Goal: Task Accomplishment & Management: Manage account settings

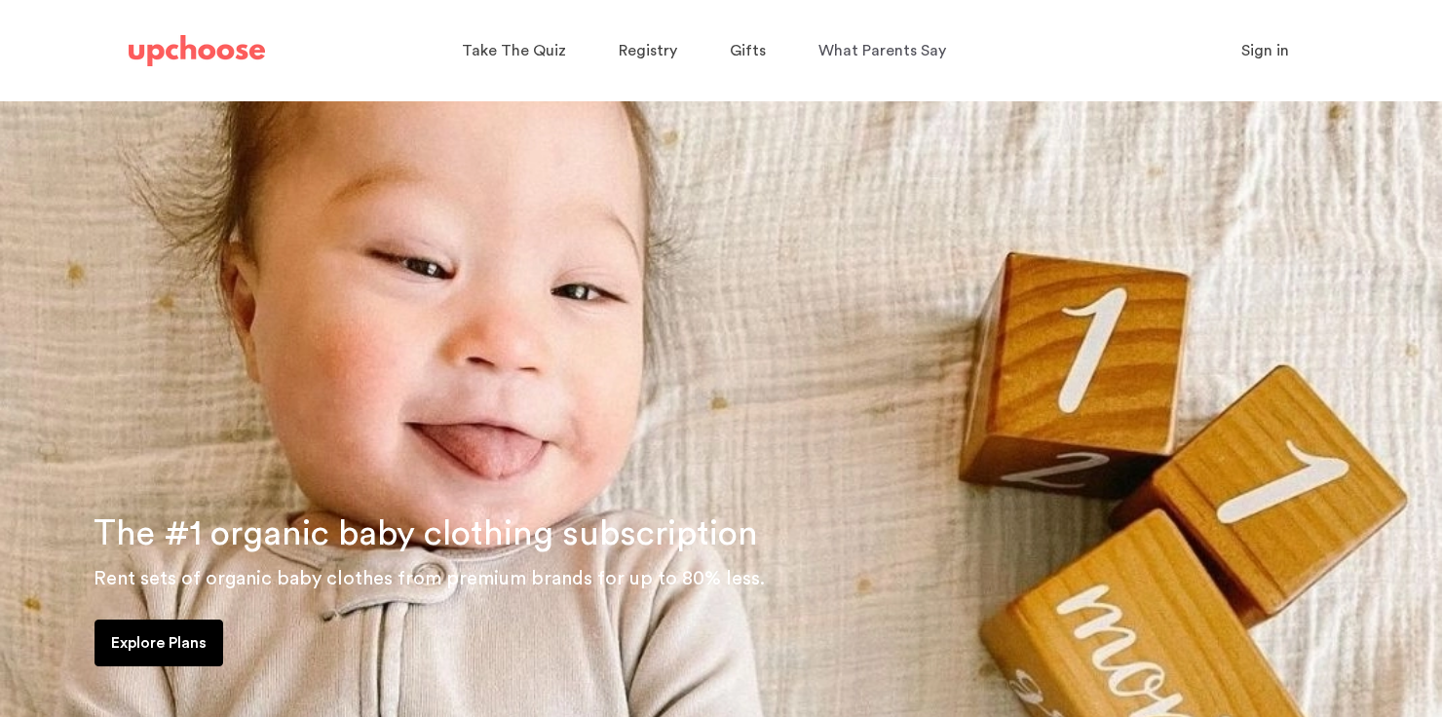
click at [1255, 56] on span "Sign in" at bounding box center [1266, 51] width 48 height 16
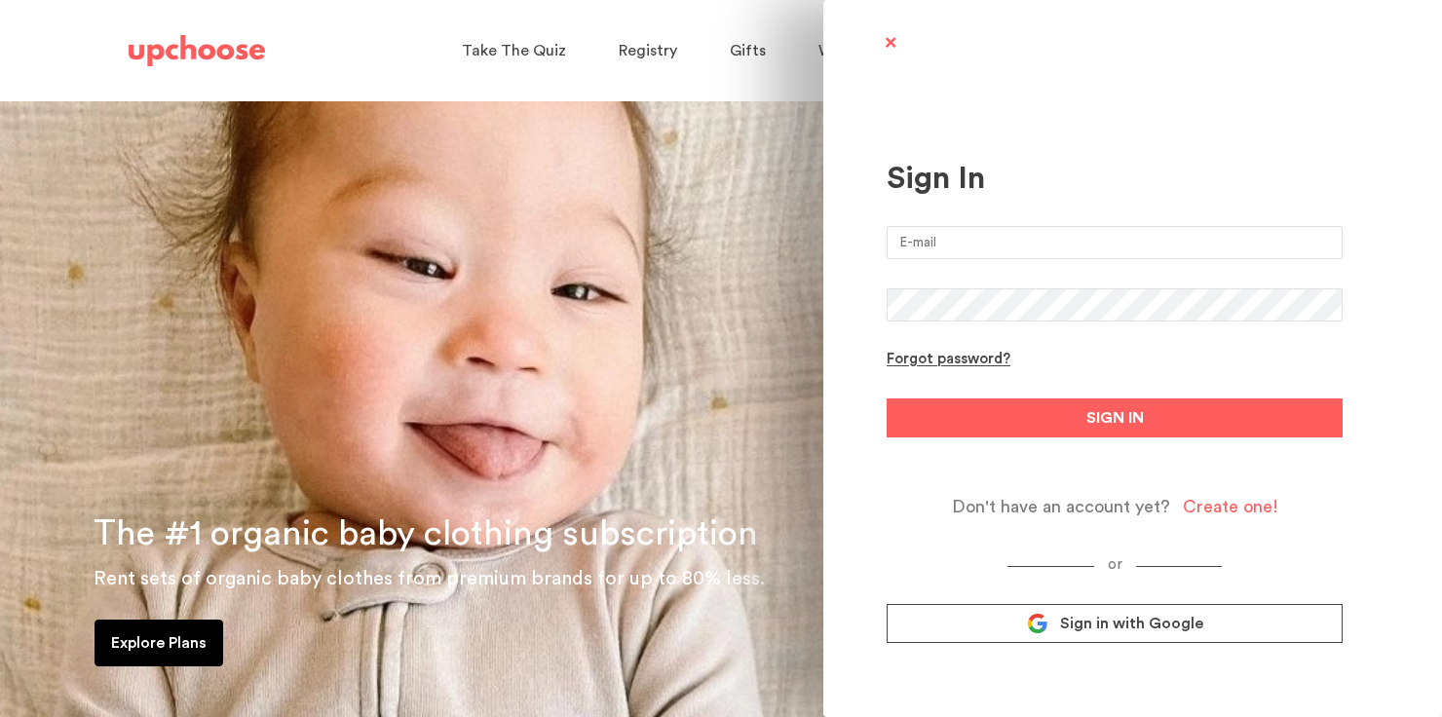
type input "courtneyvandevorde@gmail.com"
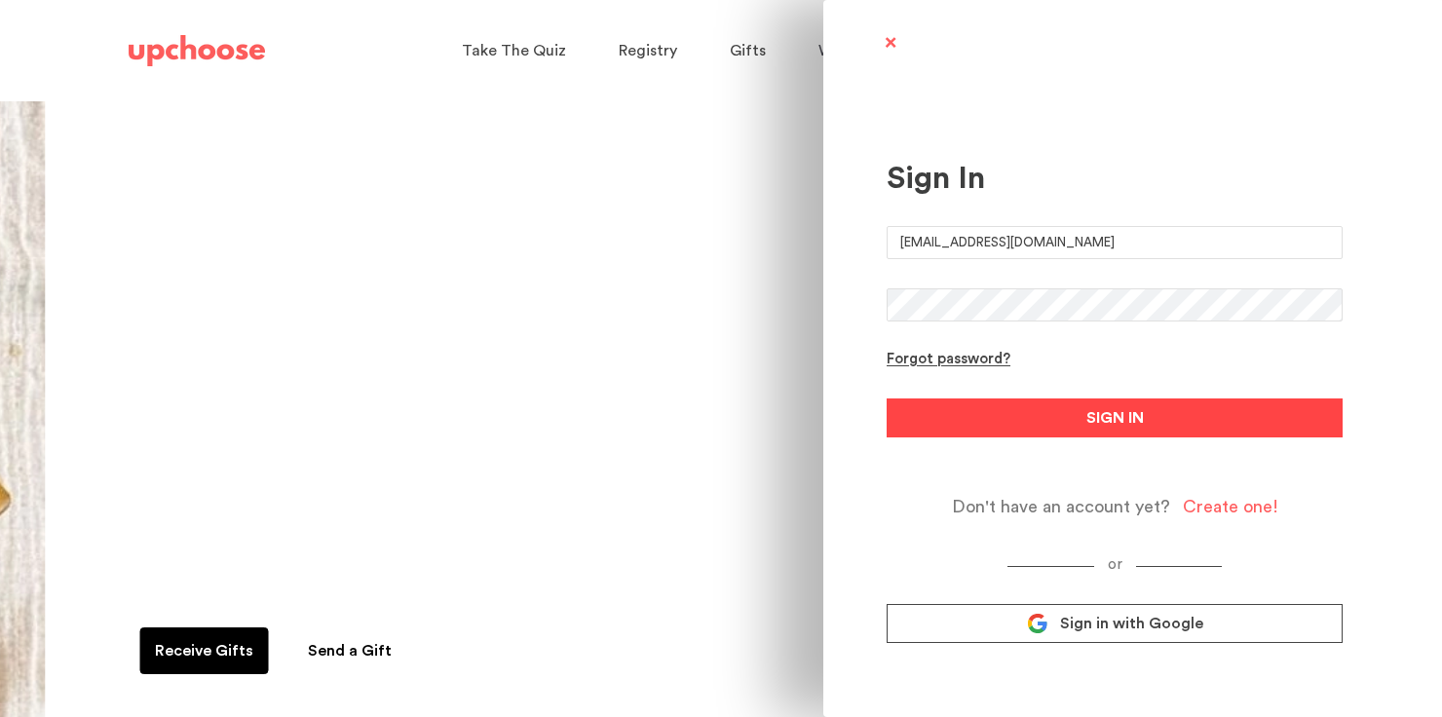
click at [1047, 409] on button "SIGN IN" at bounding box center [1115, 418] width 456 height 39
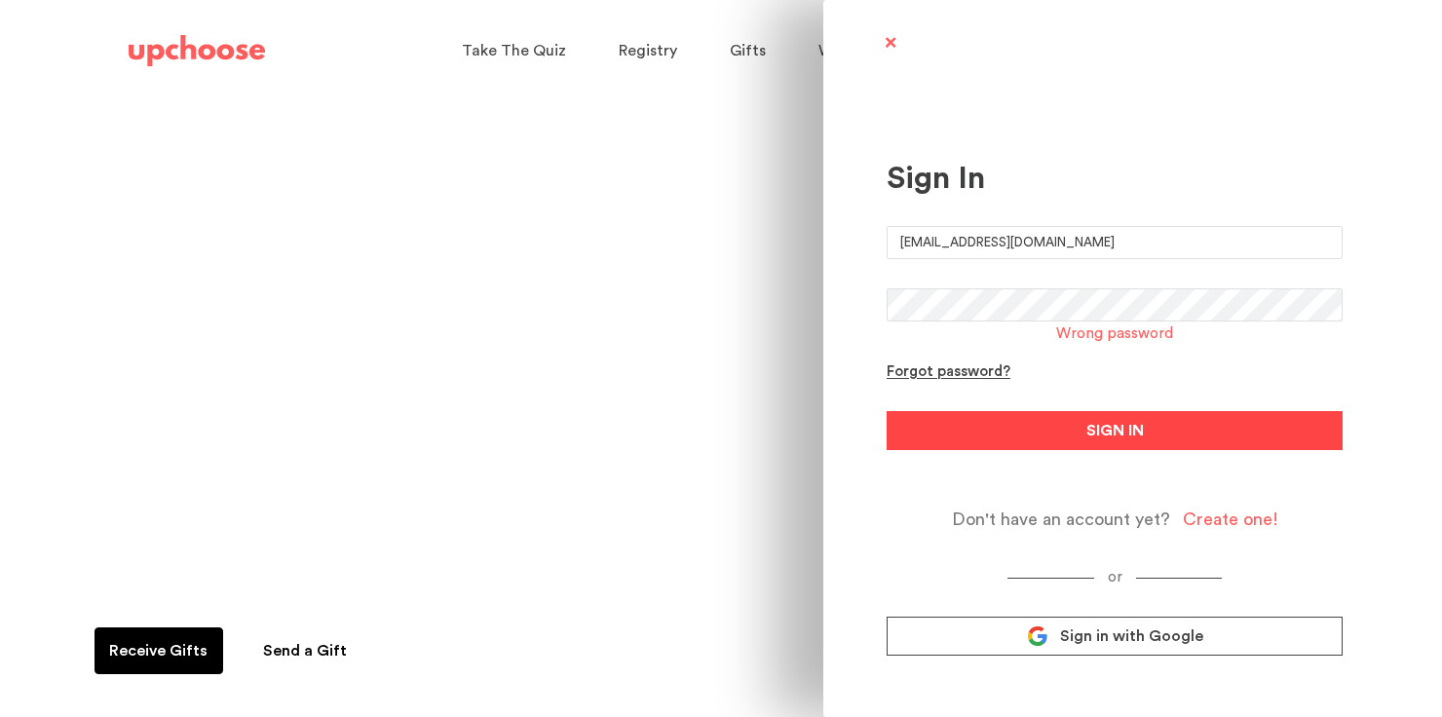
click at [1034, 431] on button "SIGN IN" at bounding box center [1115, 430] width 456 height 39
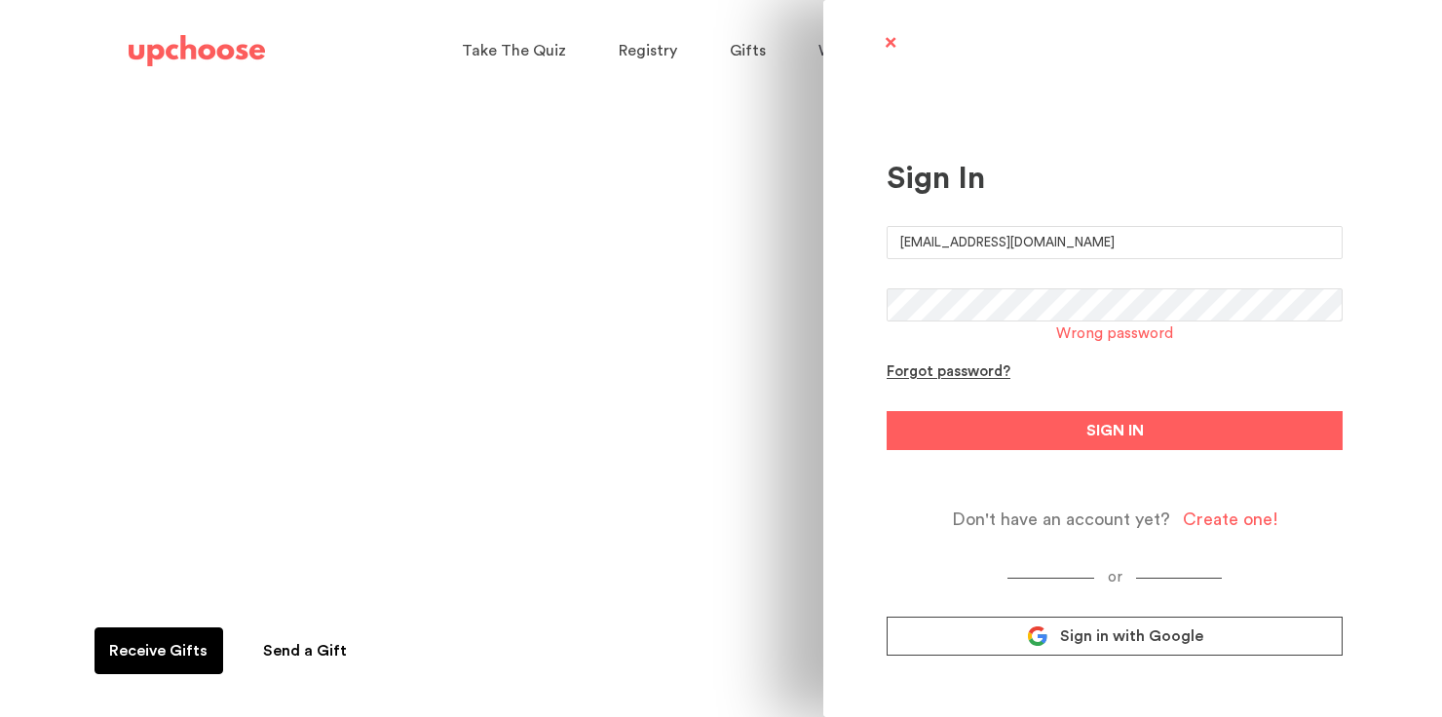
click at [1079, 637] on span "Sign in with Google" at bounding box center [1131, 636] width 143 height 19
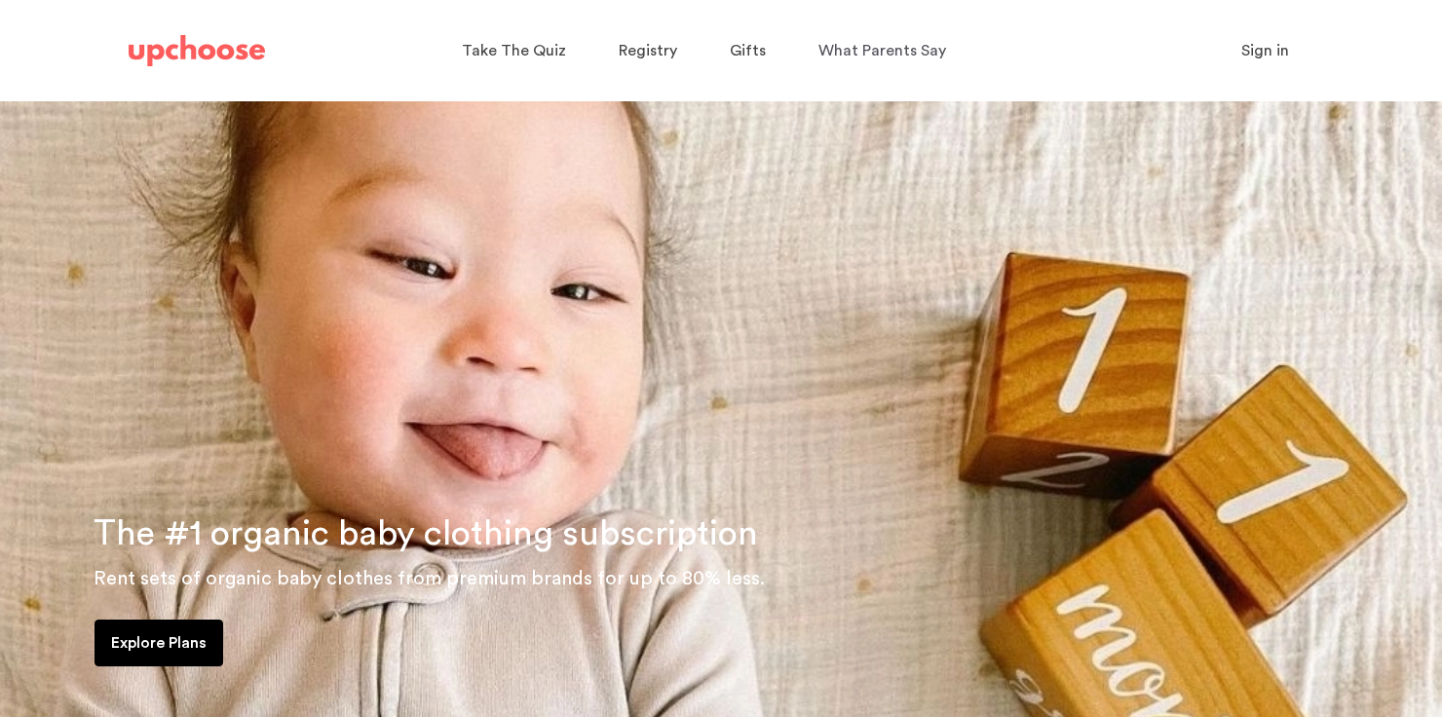
click at [1267, 47] on span "Sign in" at bounding box center [1266, 51] width 48 height 16
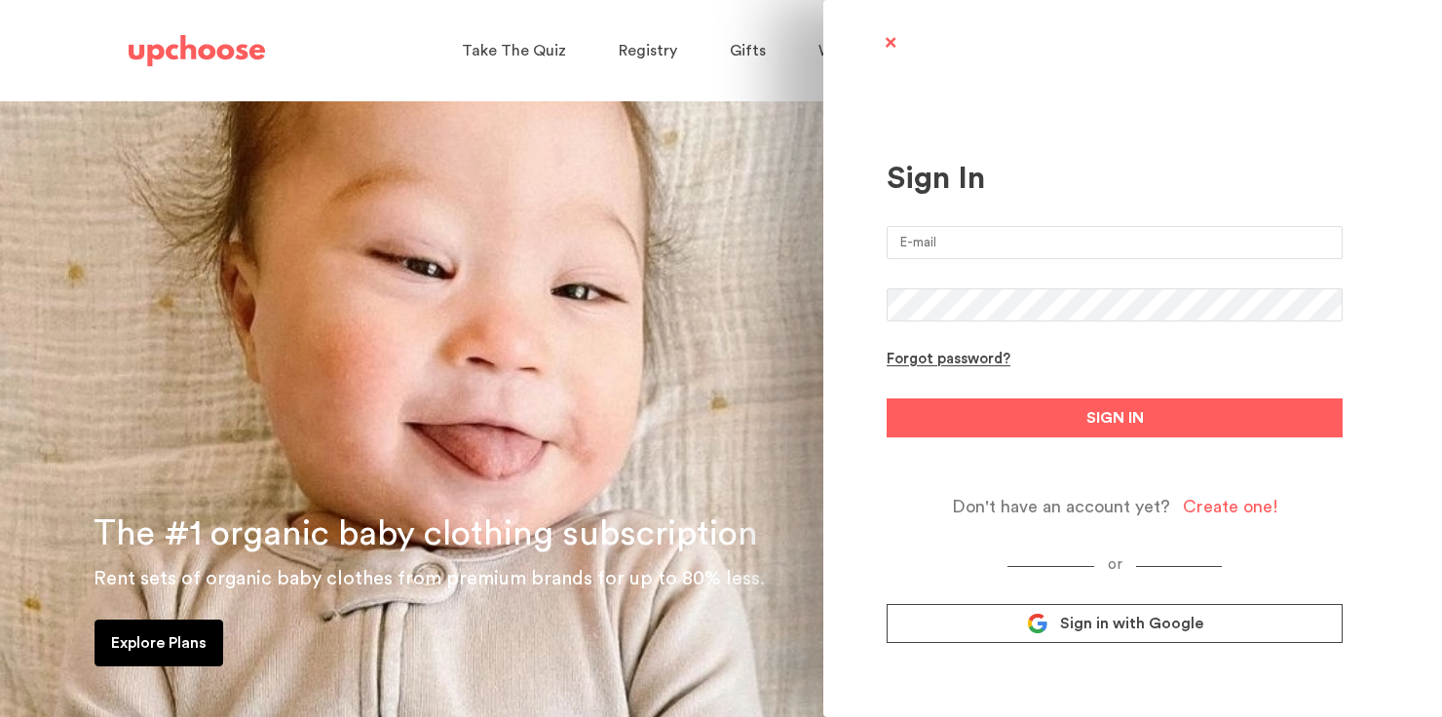
type input "courtneyvandevorde@gmail.com"
click at [1024, 246] on input "courtneyvandevorde@gmail.com" at bounding box center [1115, 242] width 456 height 33
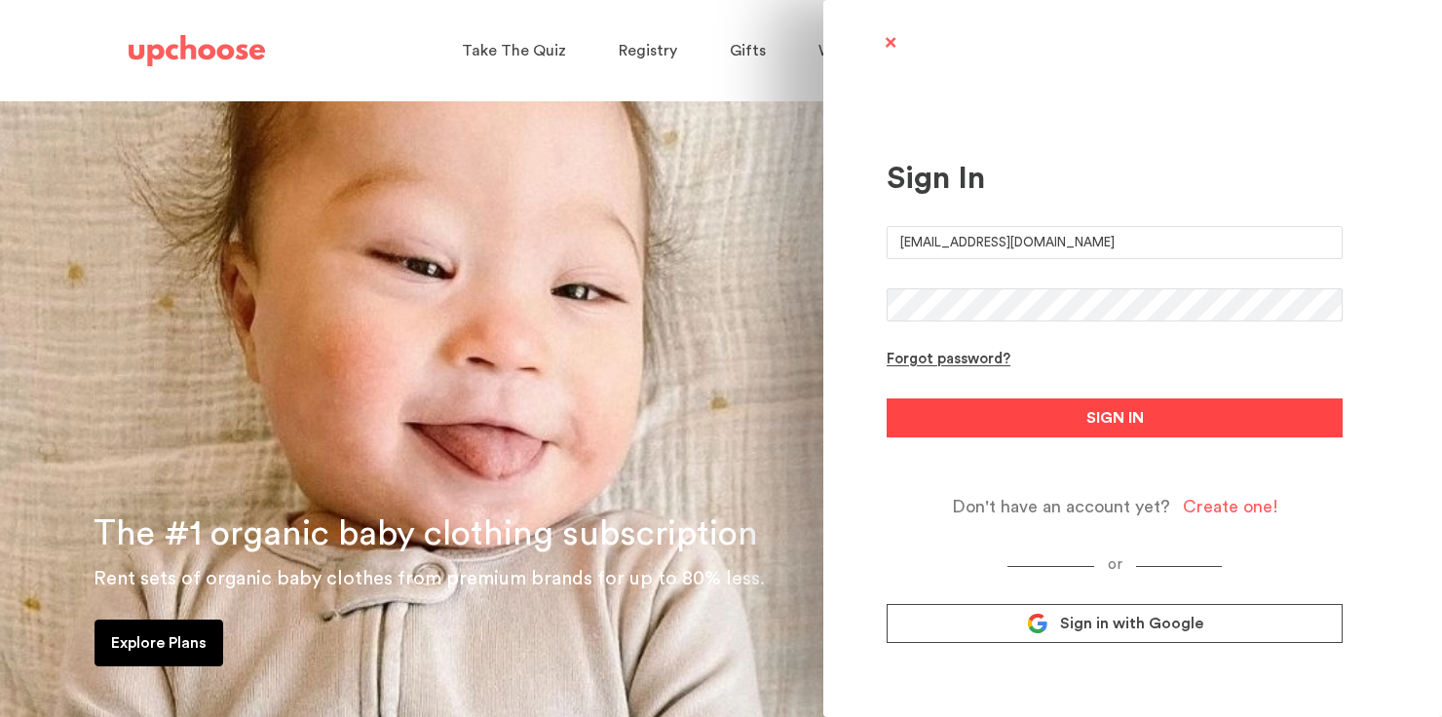
click at [1017, 416] on button "SIGN IN" at bounding box center [1115, 418] width 456 height 39
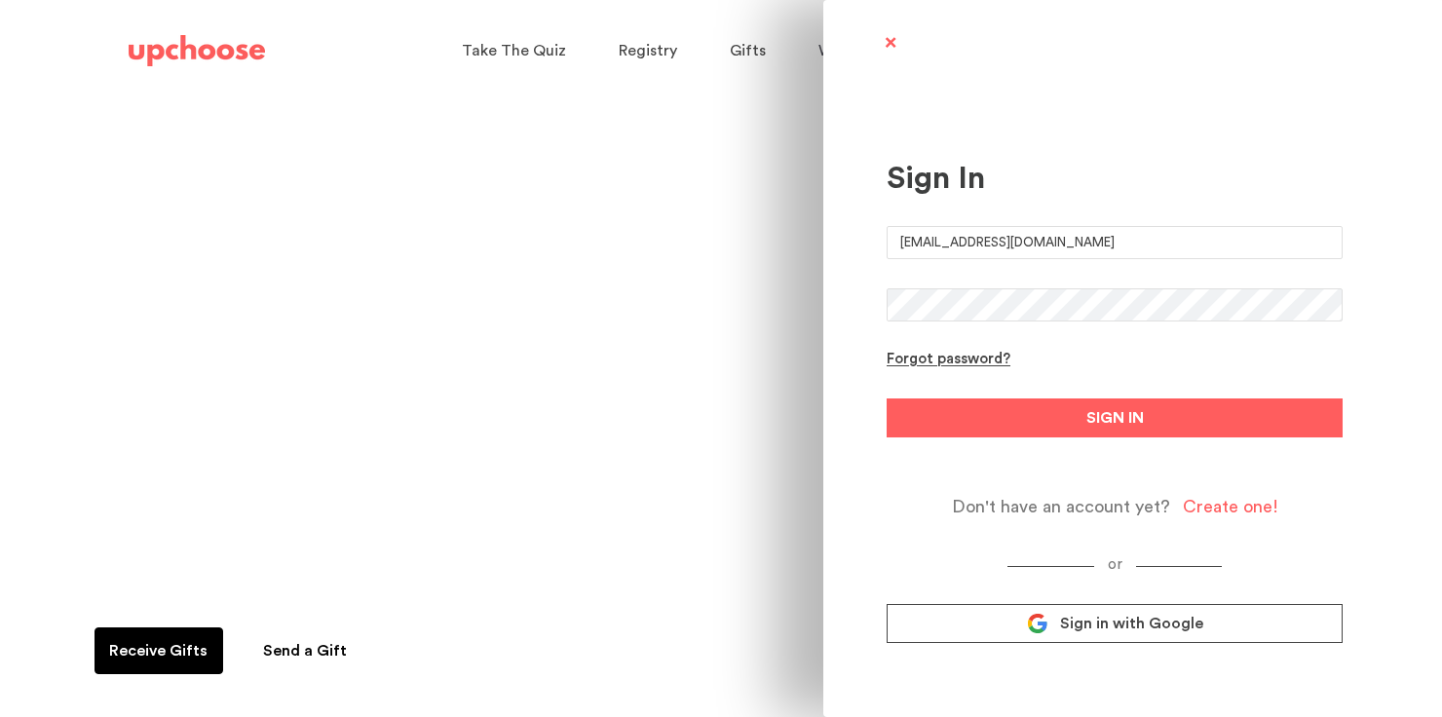
click at [887, 399] on button "SIGN IN" at bounding box center [1115, 418] width 456 height 39
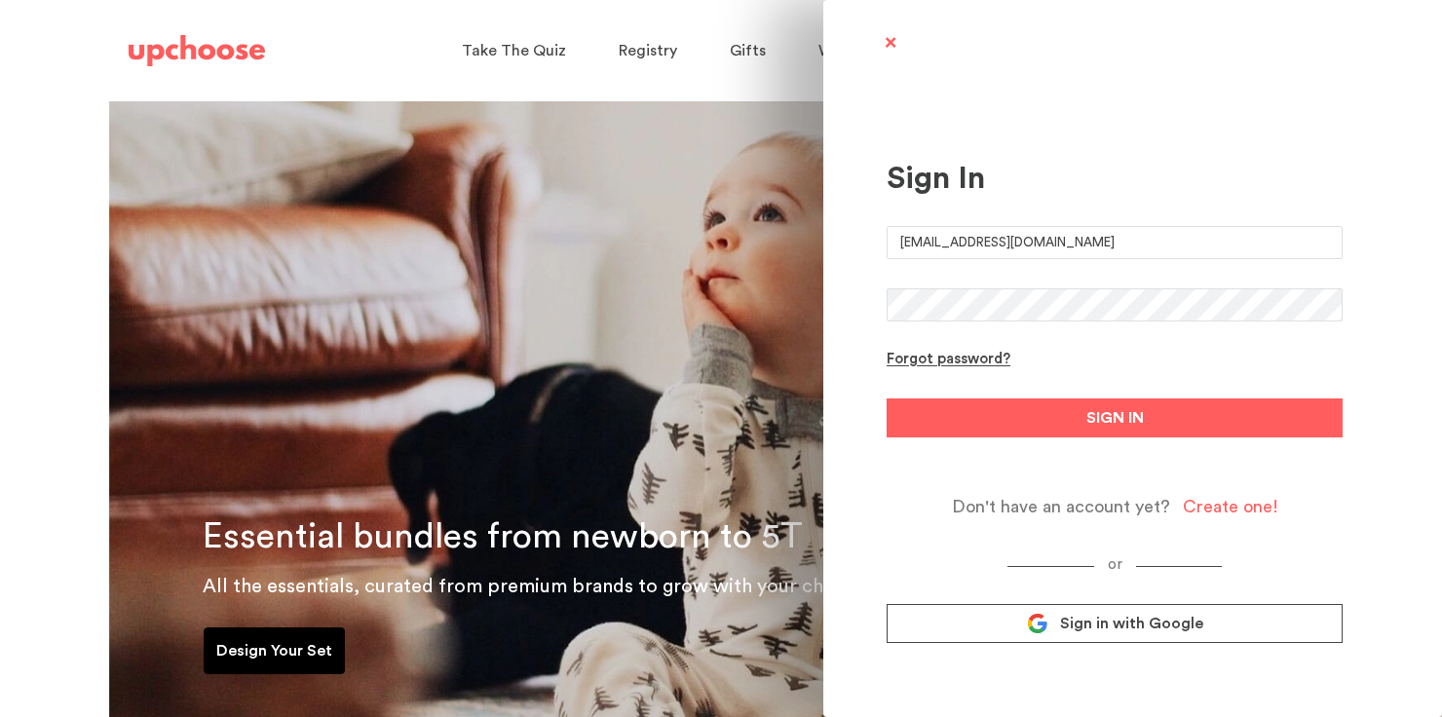
click at [887, 399] on button "SIGN IN" at bounding box center [1115, 418] width 456 height 39
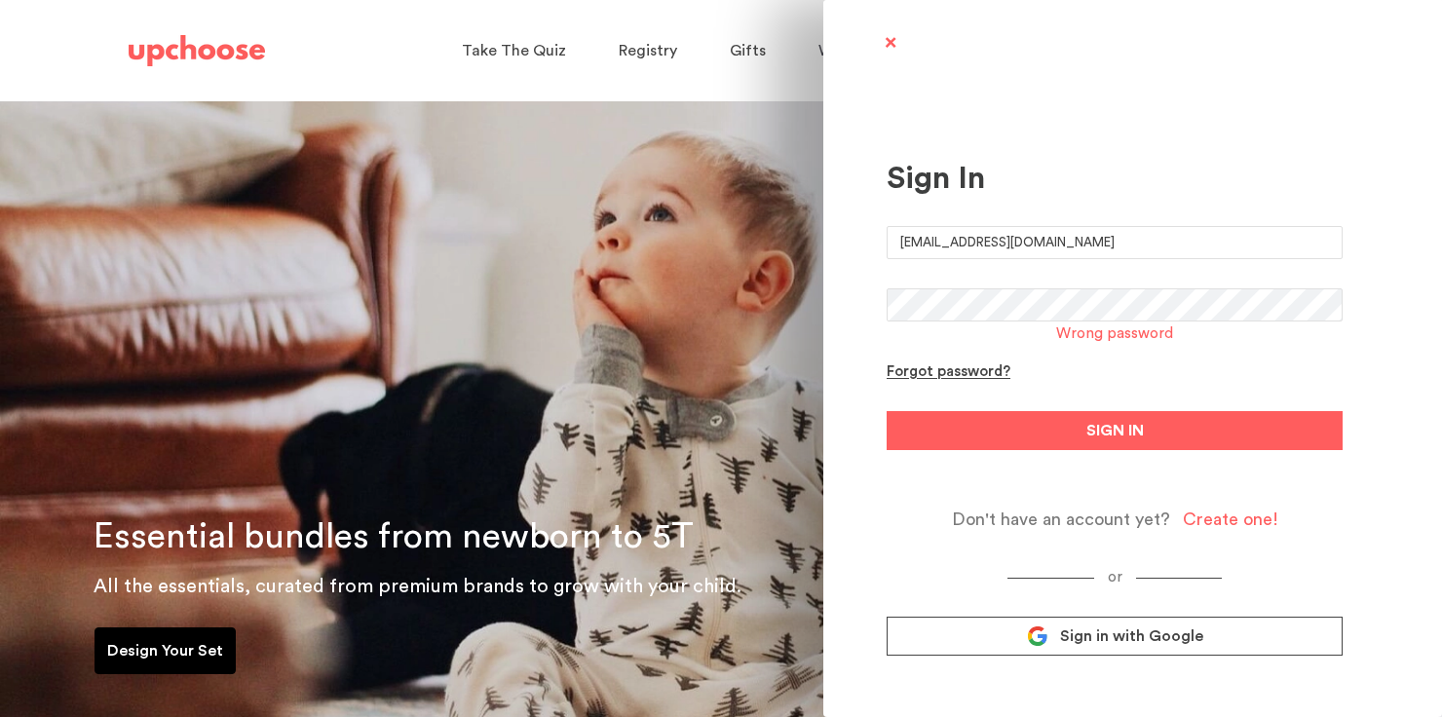
click at [1138, 479] on form "courtneyvandevorde@gmail.com Wrong password Forgot password? SIGN IN Don't have…" at bounding box center [1115, 378] width 456 height 304
click at [977, 381] on div "Forgot password?" at bounding box center [949, 373] width 124 height 19
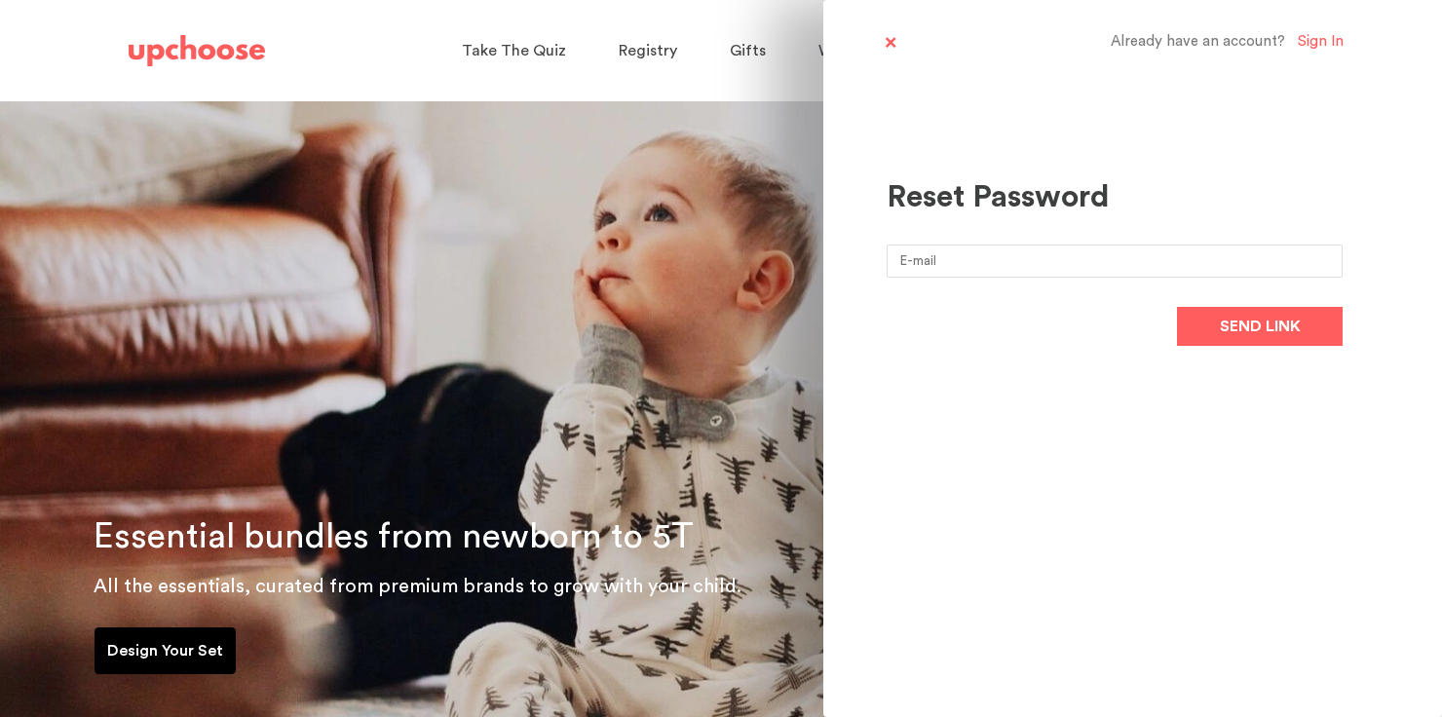
click at [1013, 260] on input "email" at bounding box center [1115, 261] width 456 height 33
type input "courtneyvandevorde@gmail.com"
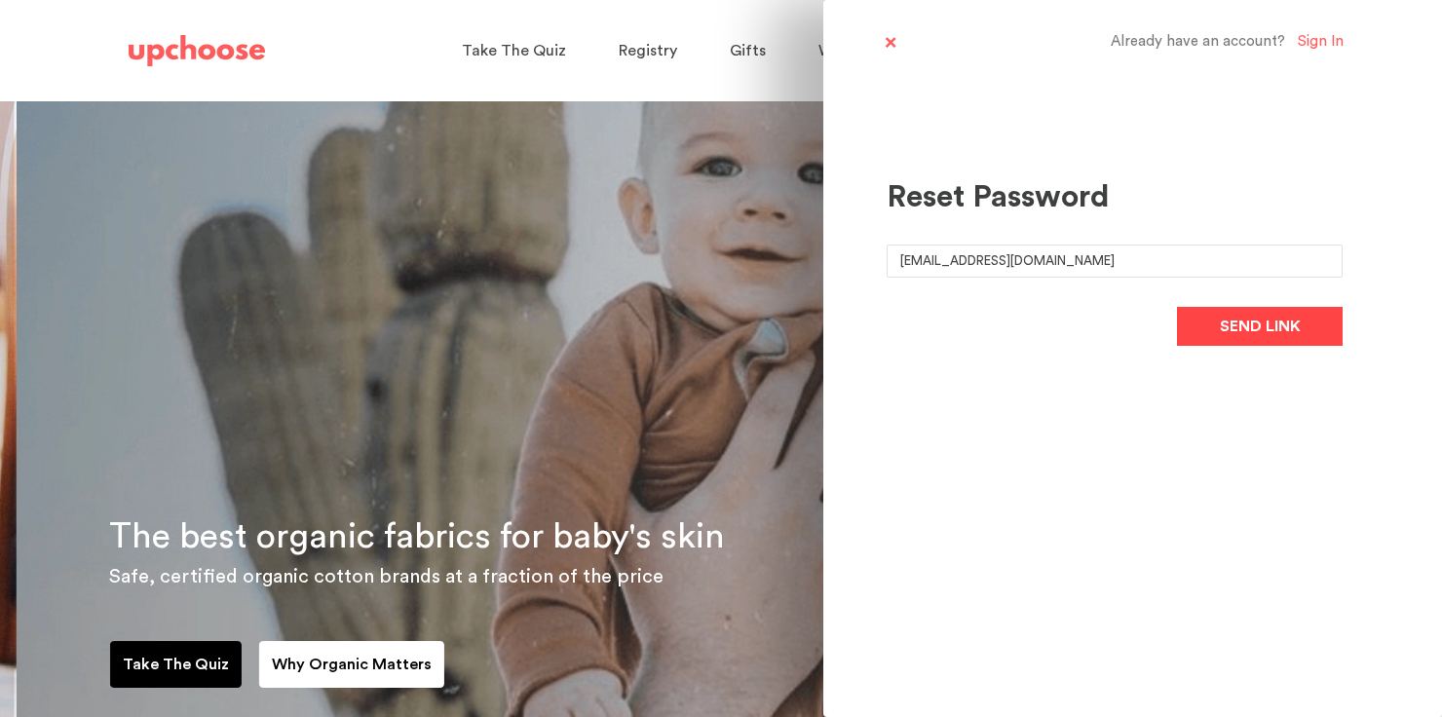
click at [1183, 327] on button "Send link" at bounding box center [1260, 326] width 166 height 39
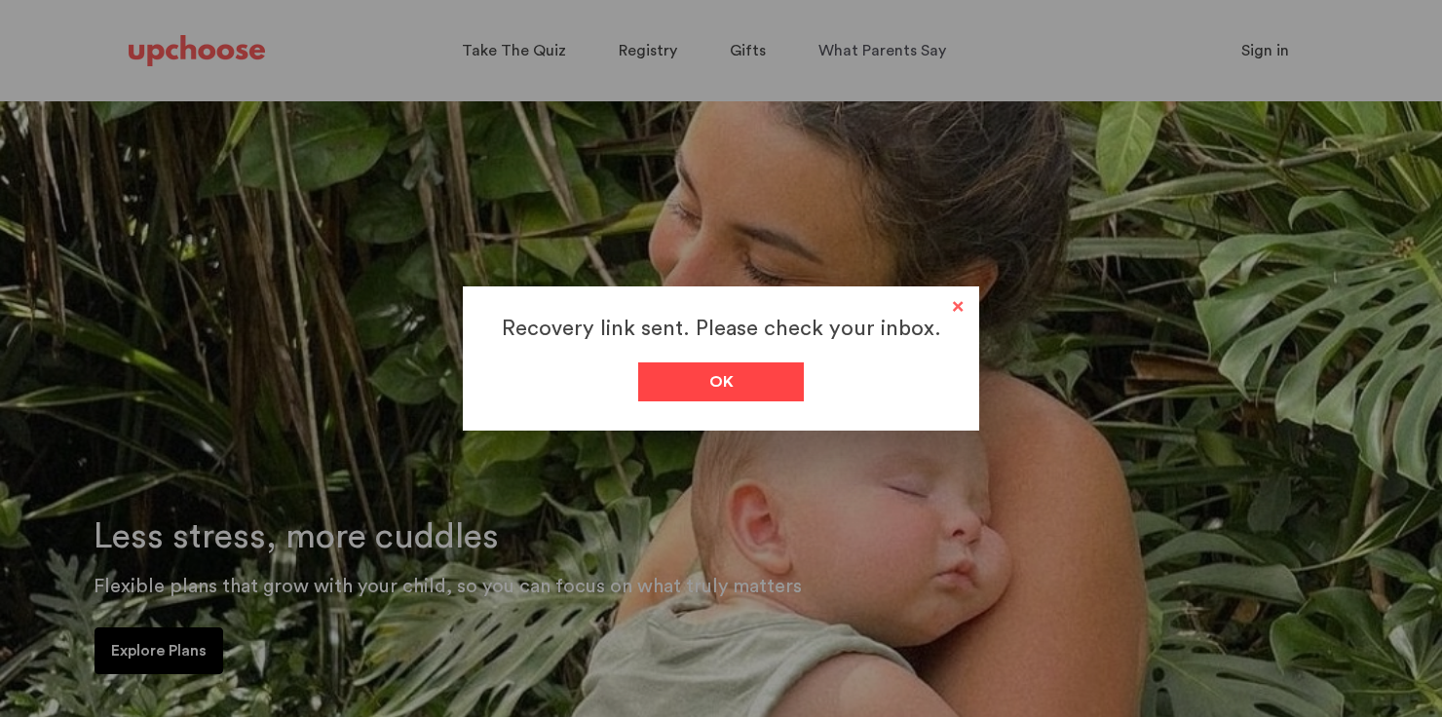
click at [775, 385] on div "Ok" at bounding box center [721, 382] width 166 height 39
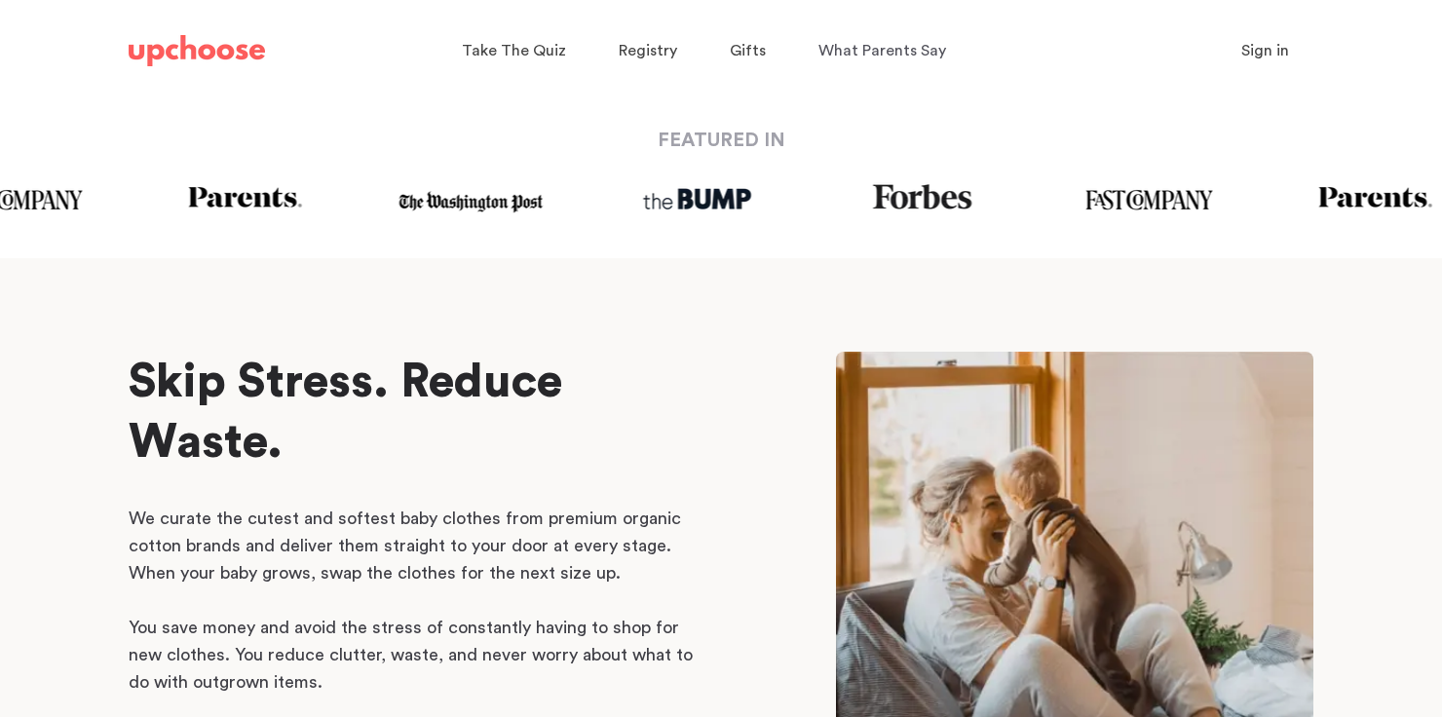
scroll to position [724, 0]
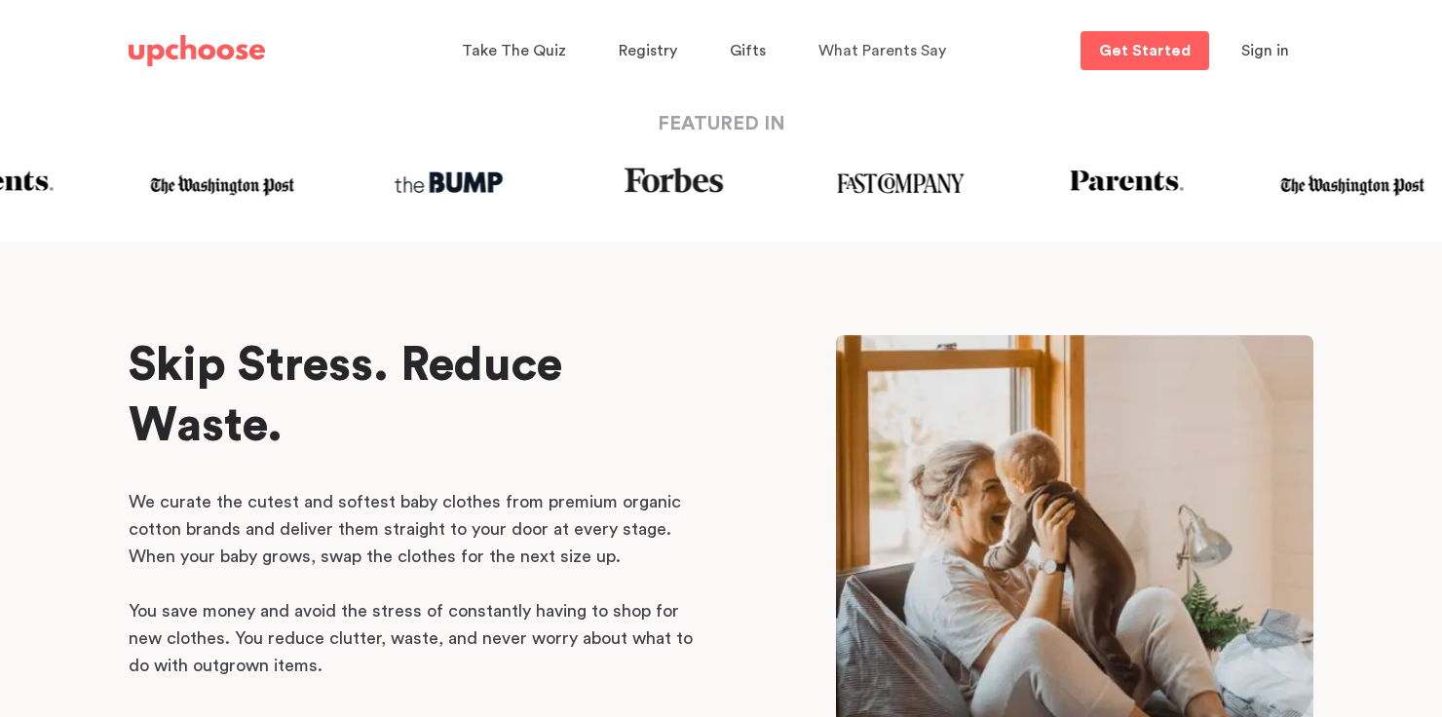
click at [1240, 55] on button "Sign in" at bounding box center [1265, 50] width 96 height 39
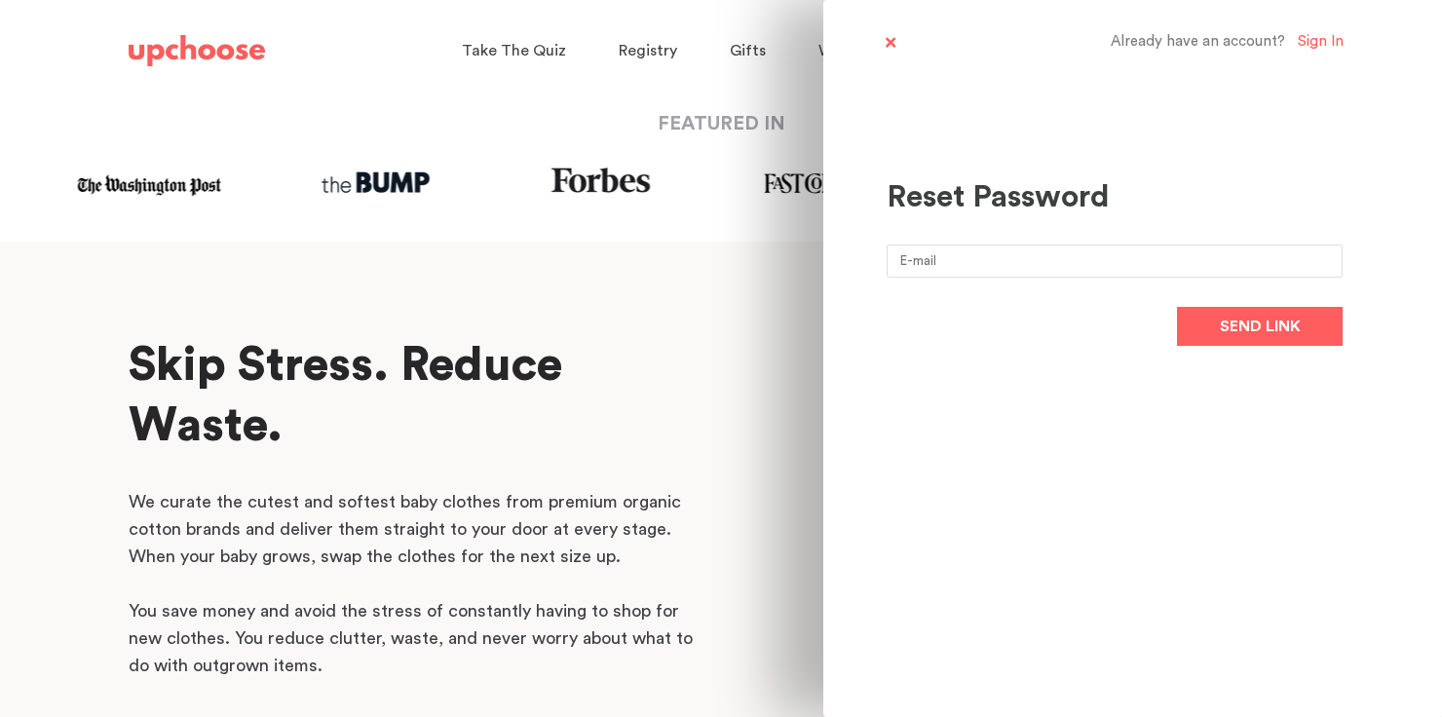
click at [1324, 36] on div "Sign In" at bounding box center [1321, 42] width 46 height 19
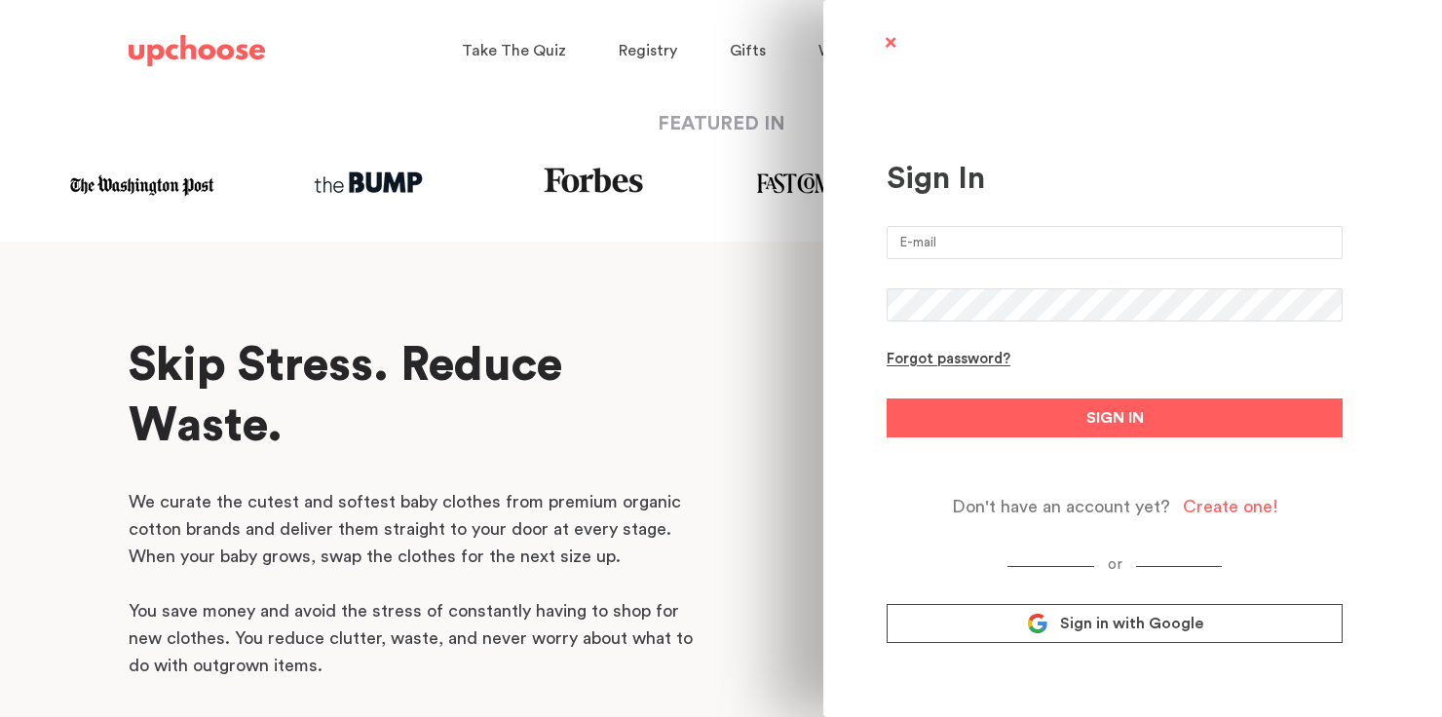
type input "courtneyvandevorde@gmail.com"
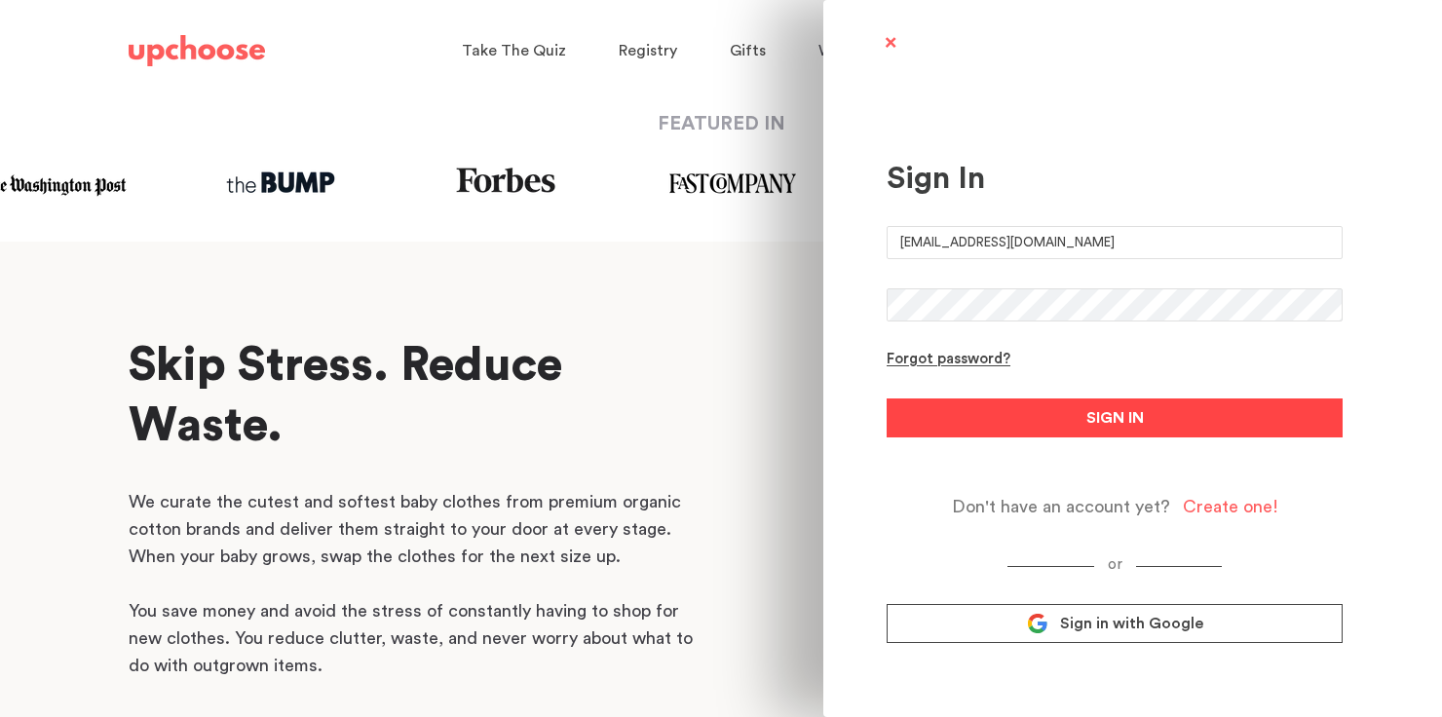
click at [1102, 422] on span "SIGN IN" at bounding box center [1115, 417] width 57 height 23
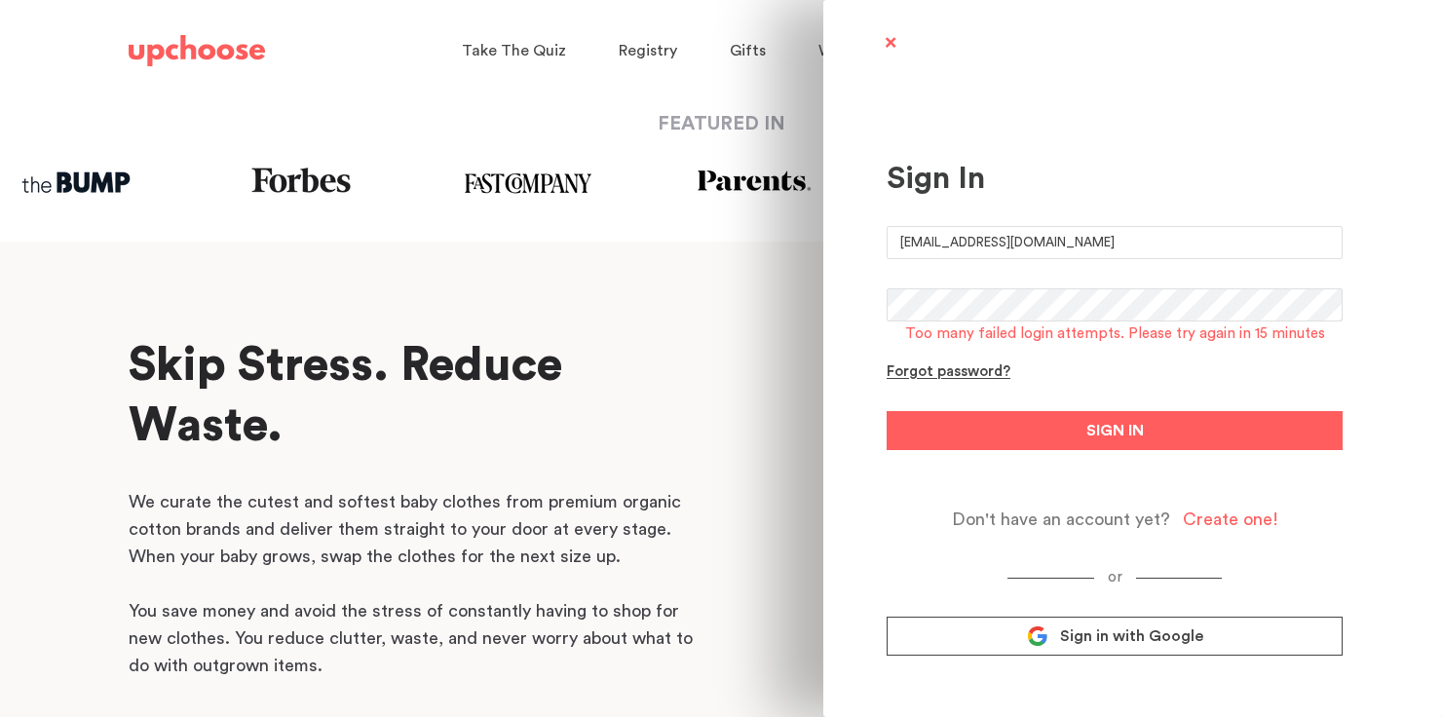
click at [1186, 643] on span "Sign in with Google" at bounding box center [1131, 636] width 143 height 19
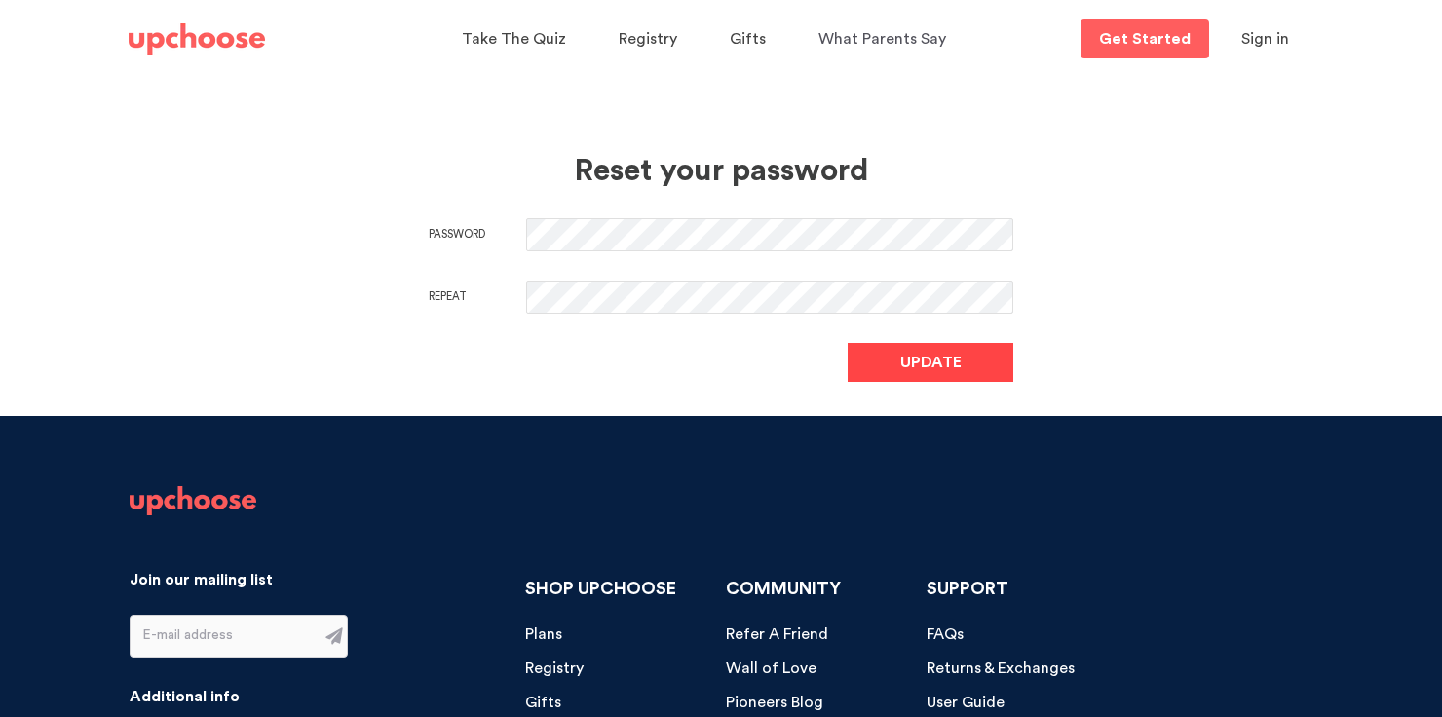
click at [983, 362] on button "Update" at bounding box center [931, 362] width 166 height 39
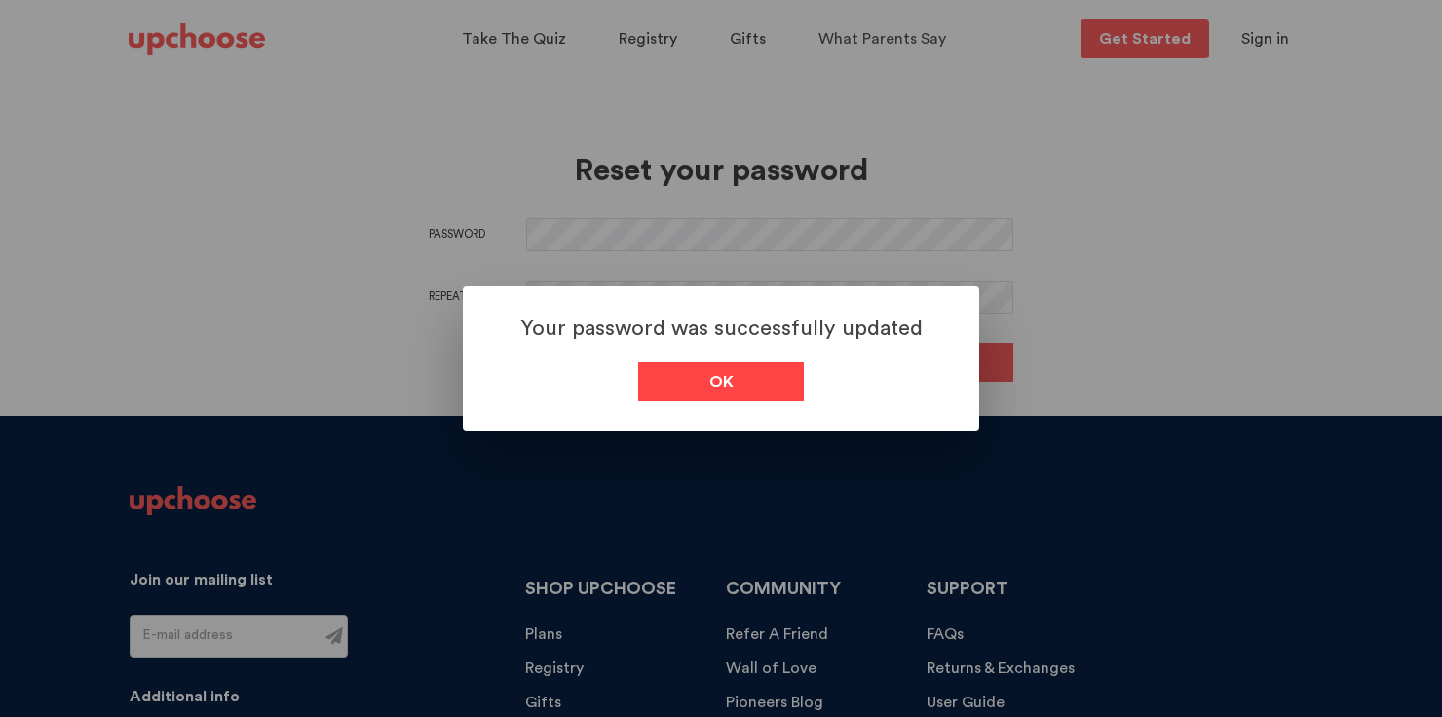
click at [762, 380] on link "Ok" at bounding box center [721, 382] width 166 height 39
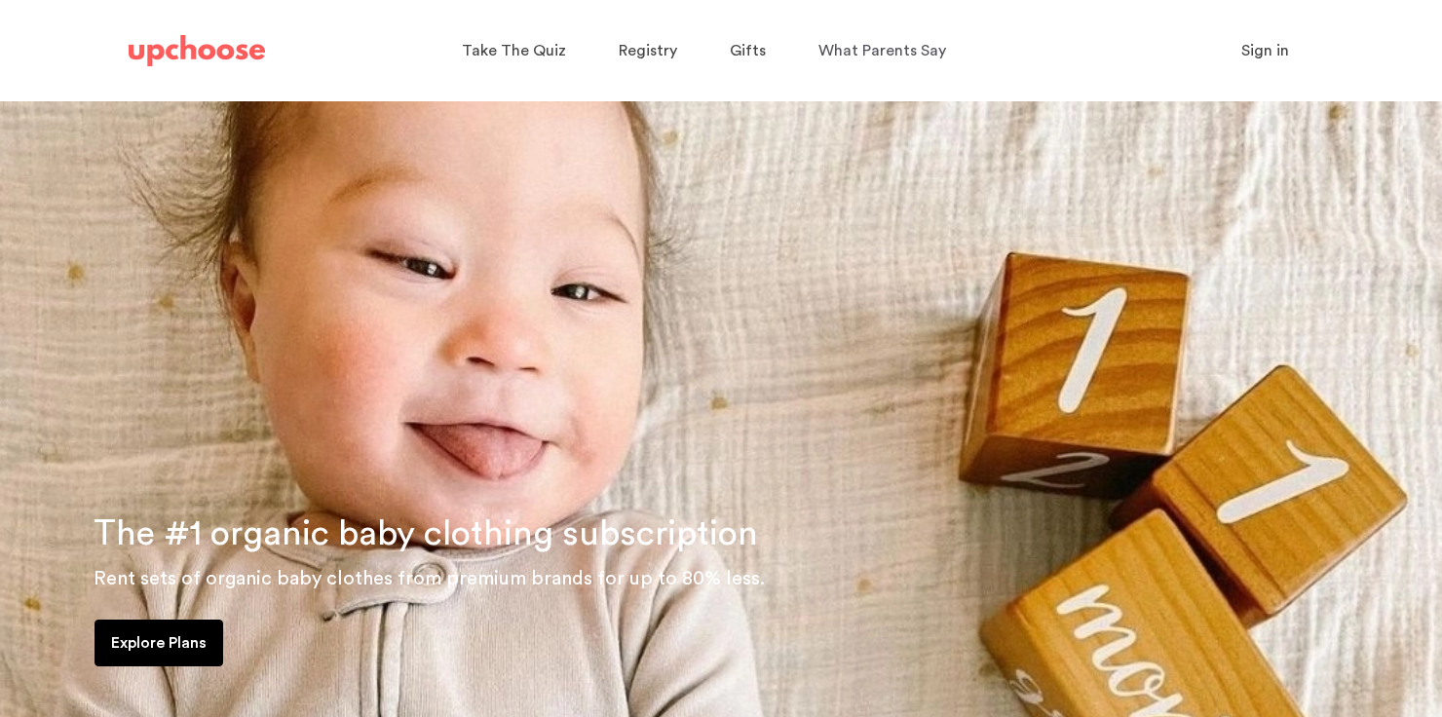
click at [1244, 37] on button "Sign in" at bounding box center [1265, 50] width 96 height 39
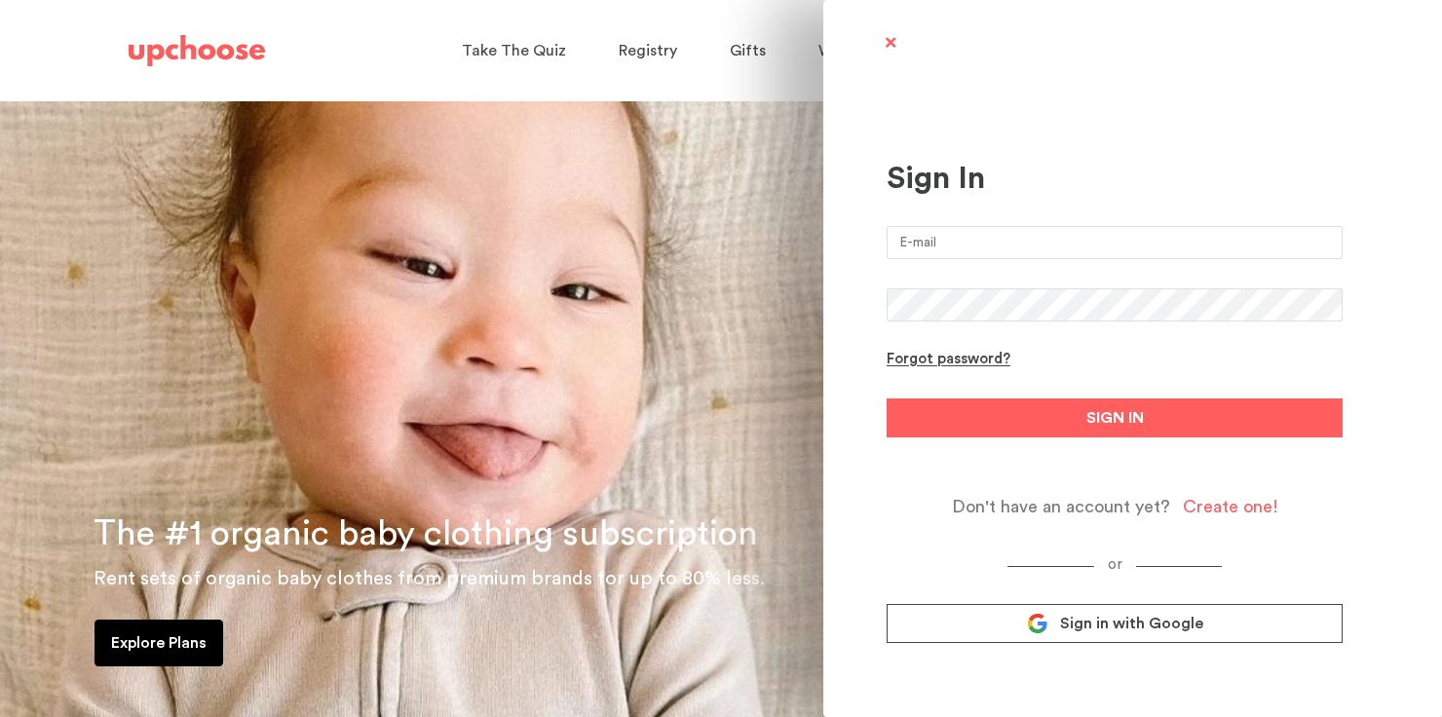
type input "courtneyvandevorde@gmail.com"
click at [1035, 233] on input "courtneyvandevorde@gmail.com" at bounding box center [1115, 242] width 456 height 33
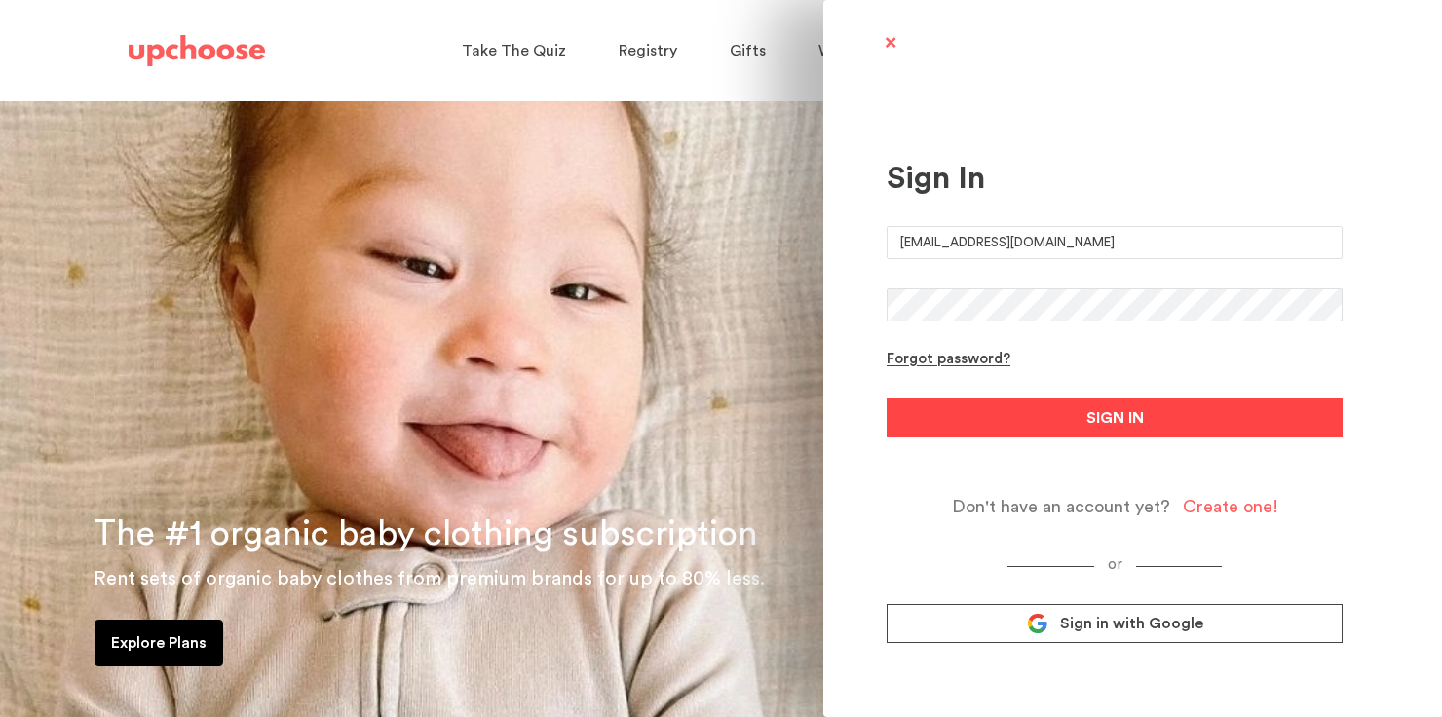
click at [1011, 405] on button "SIGN IN" at bounding box center [1115, 418] width 456 height 39
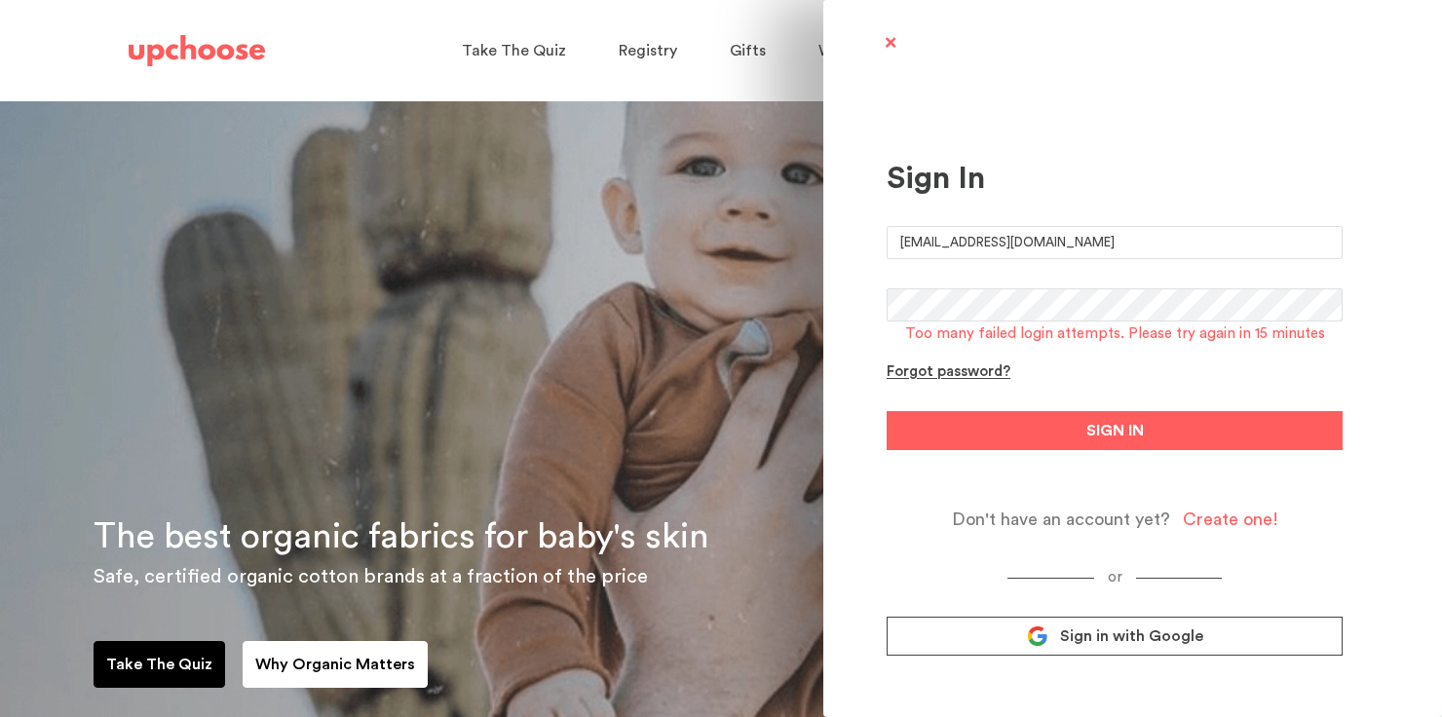
click at [591, 219] on div "Sign In courtneyvandevorde@gmail.com Too many failed login attempts. Please try…" at bounding box center [721, 358] width 1442 height 717
click at [891, 37] on span at bounding box center [890, 44] width 24 height 24
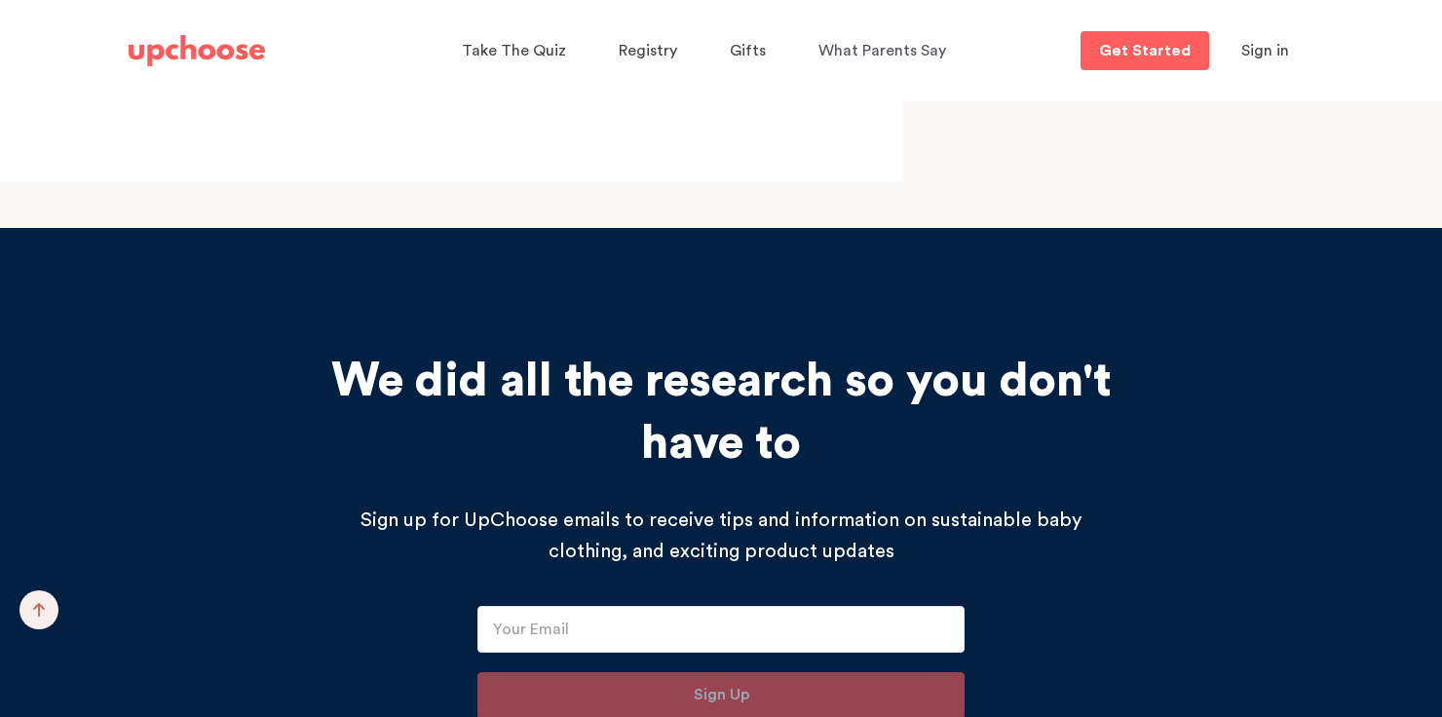
scroll to position [20375, 0]
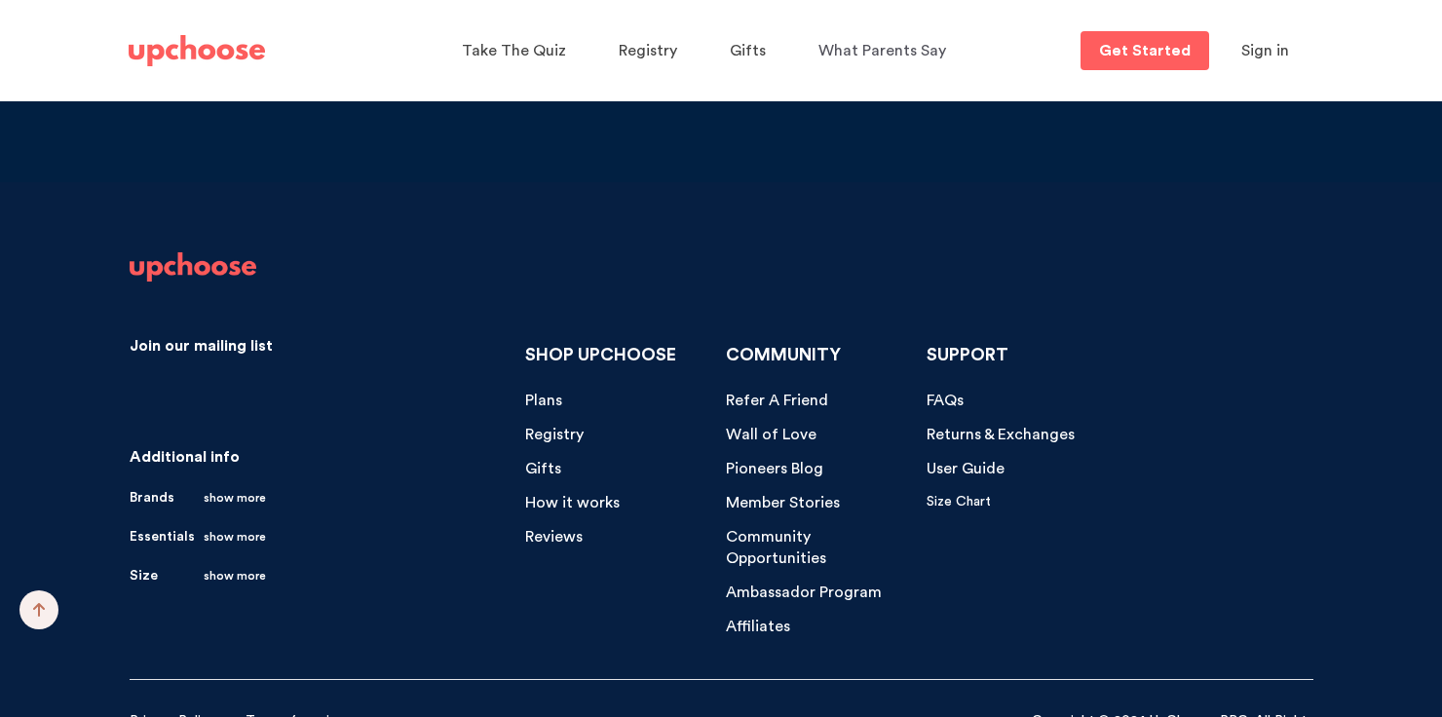
click at [945, 393] on span "FAQs" at bounding box center [945, 401] width 37 height 16
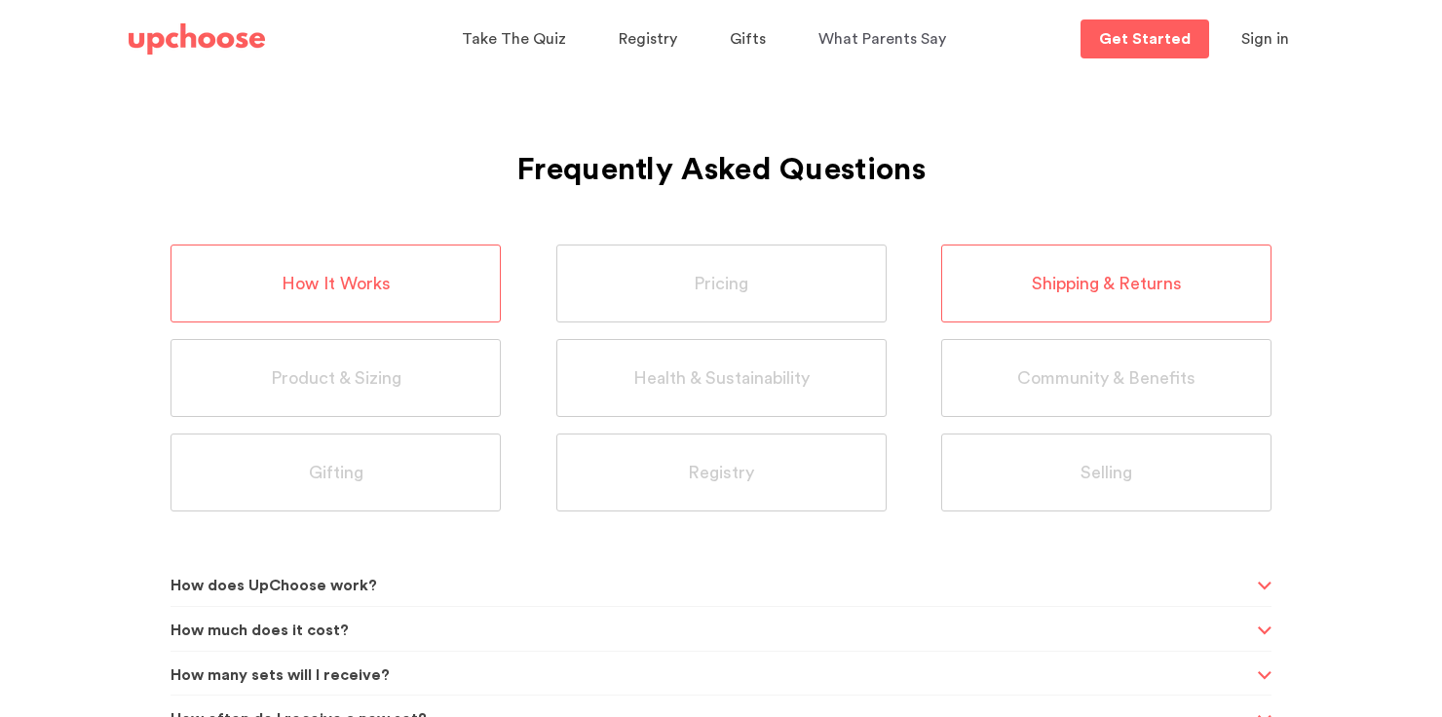
click at [967, 287] on div "Shipping & Returns" at bounding box center [1106, 284] width 330 height 78
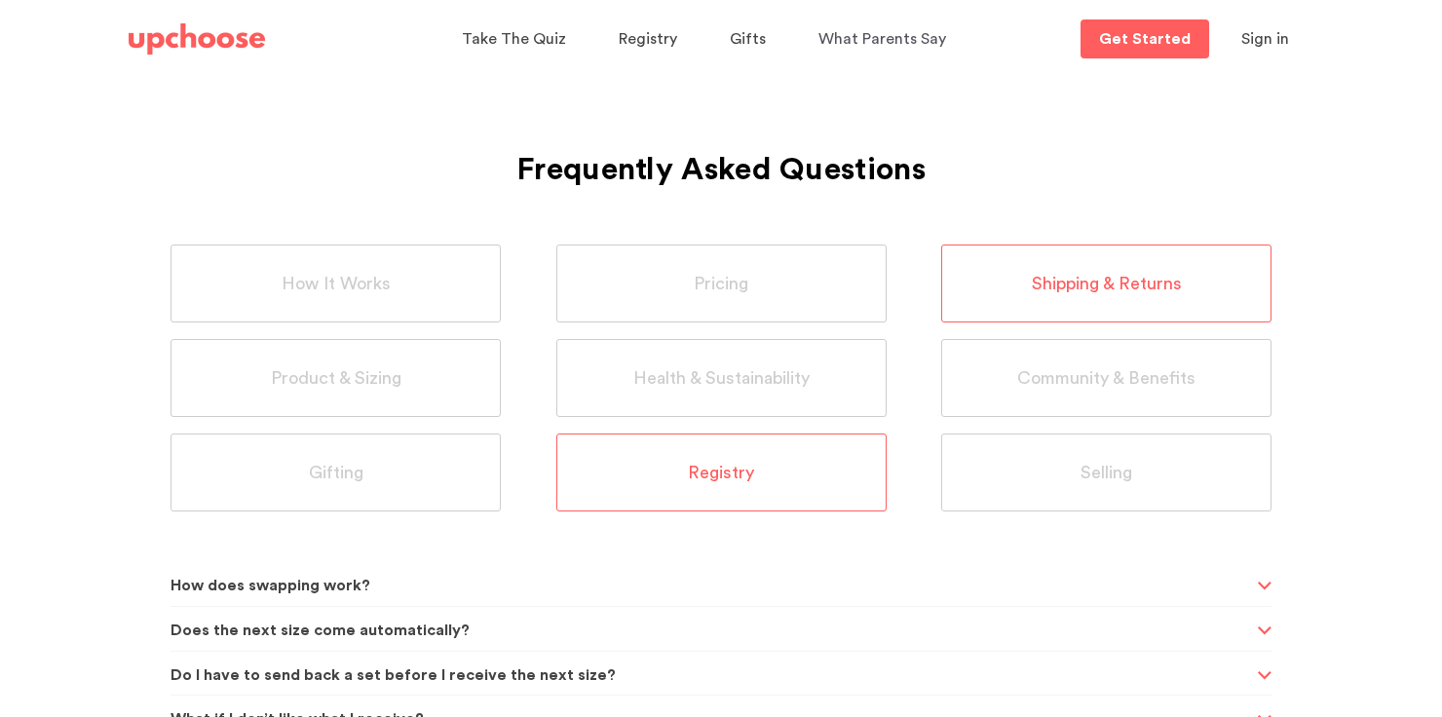
scroll to position [87, 0]
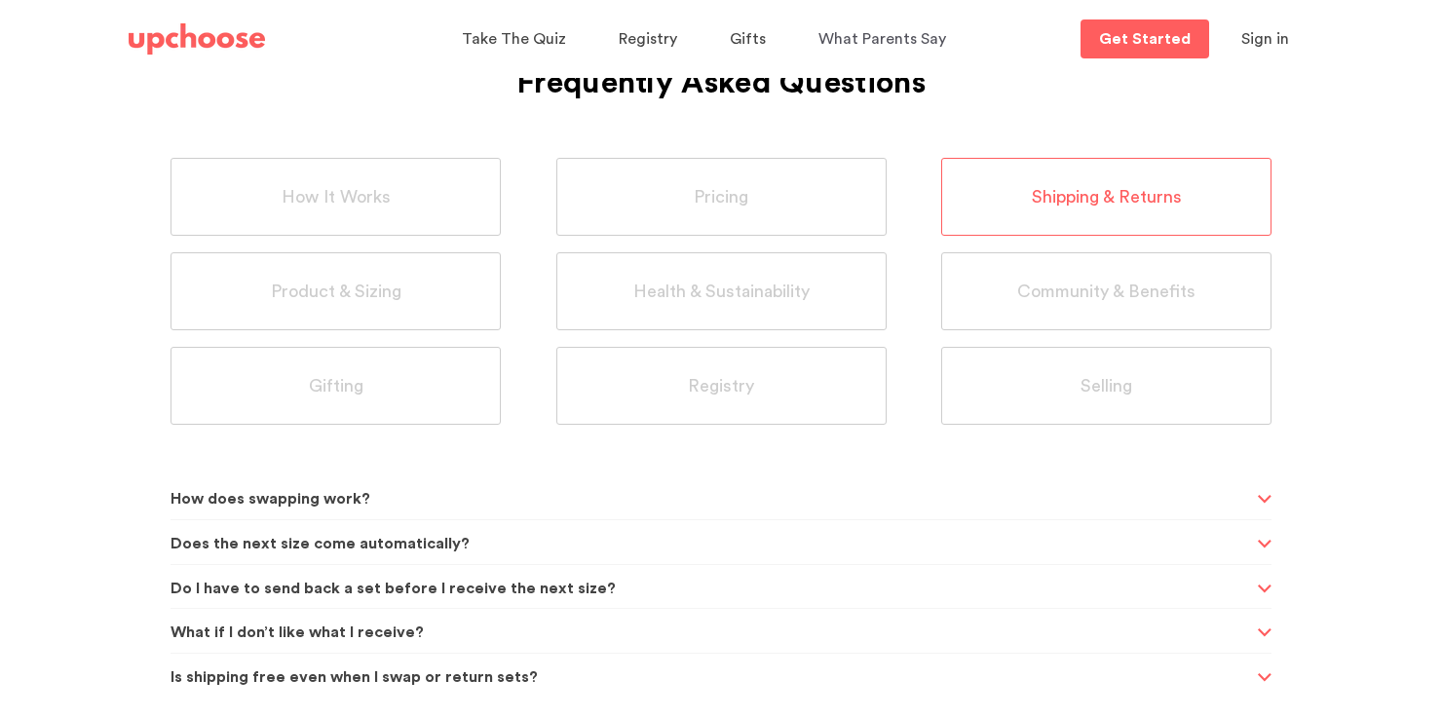
click at [495, 663] on span "Is shipping free even when I swap or return sets?" at bounding box center [712, 678] width 1082 height 48
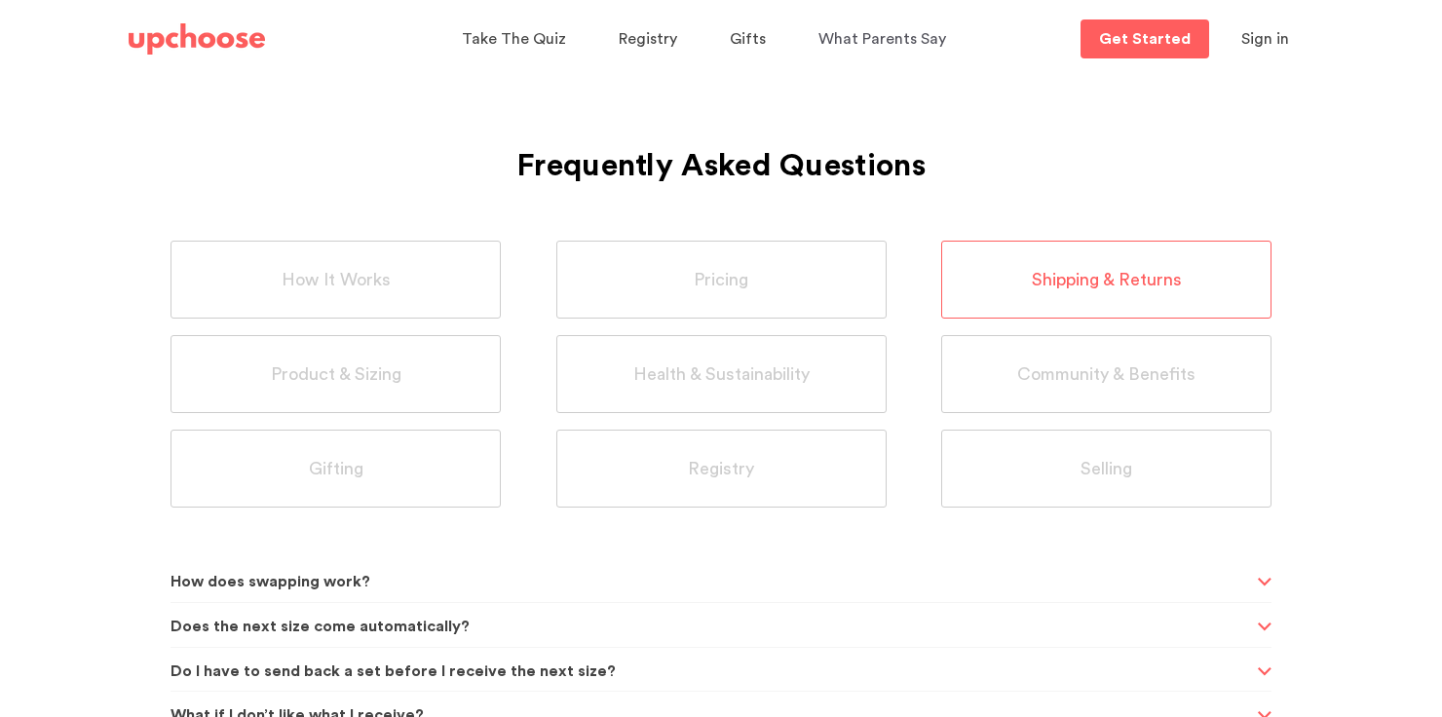
scroll to position [0, 0]
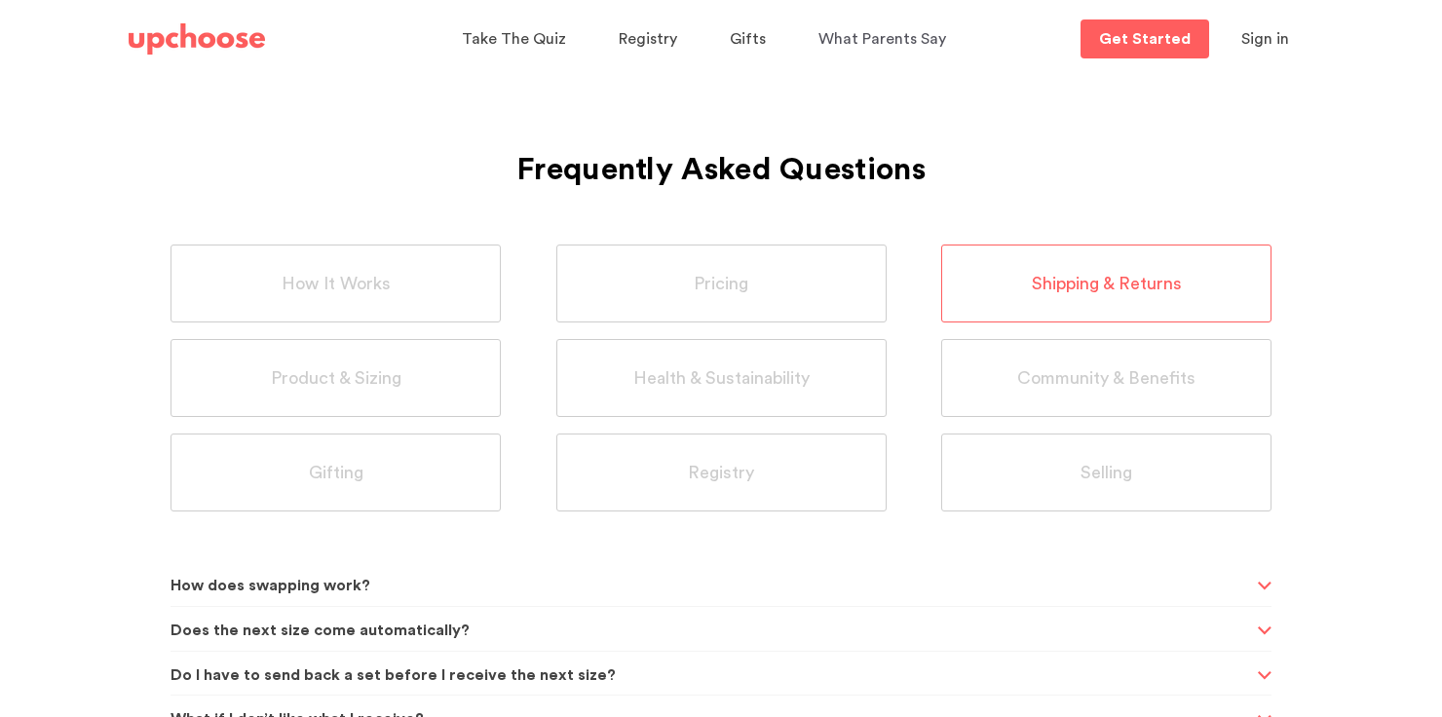
click at [242, 24] on img at bounding box center [197, 38] width 136 height 31
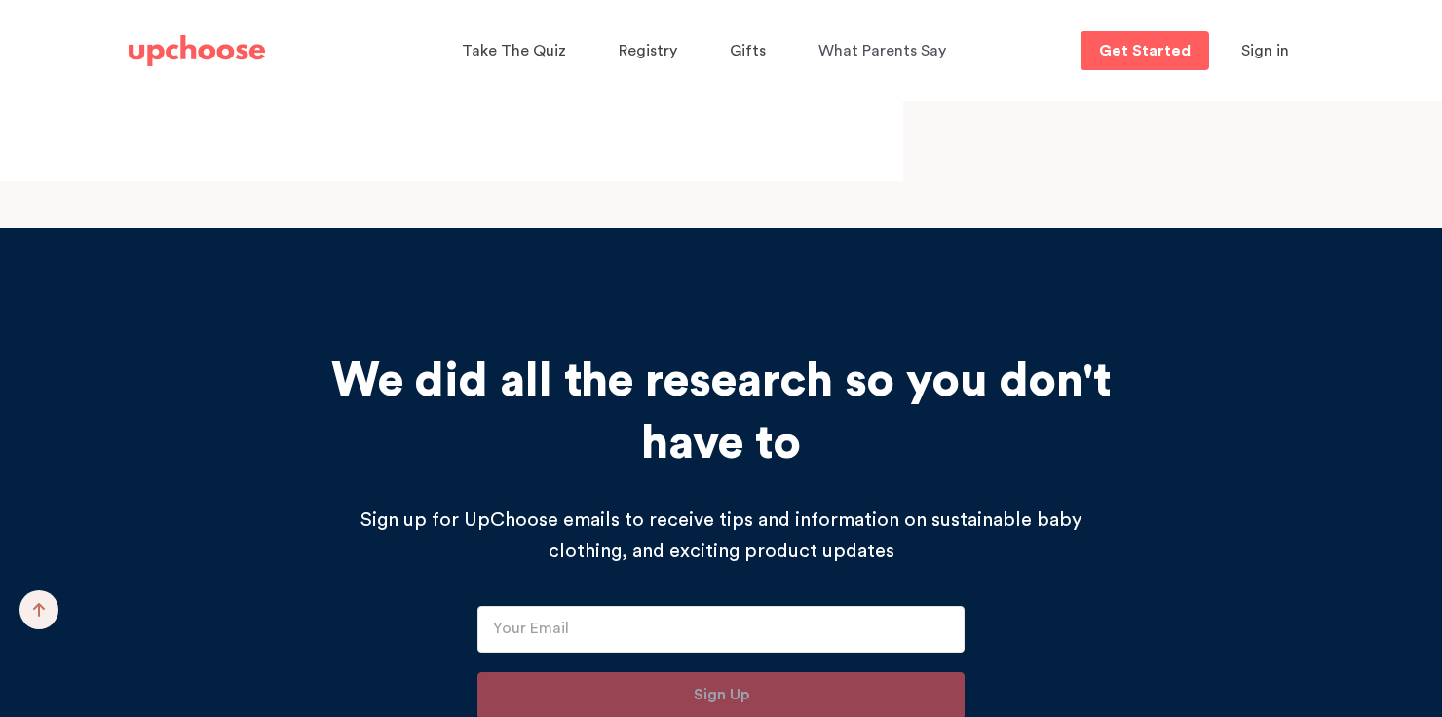
scroll to position [20357, 0]
